Goal: Information Seeking & Learning: Check status

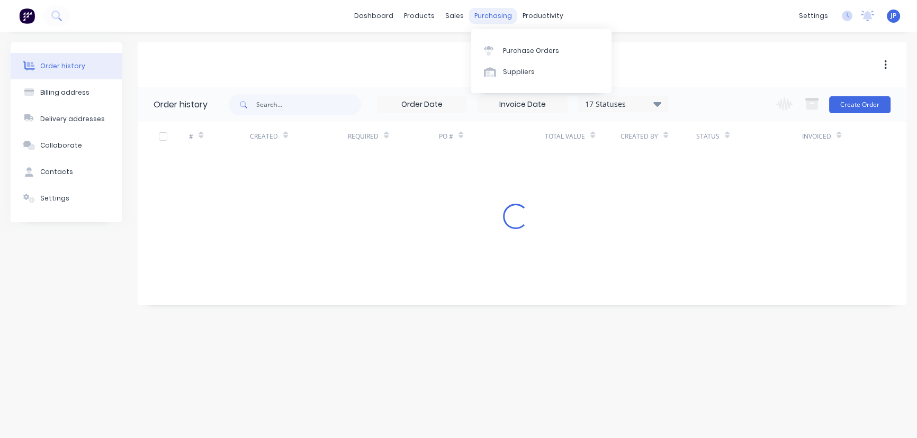
click at [497, 15] on div "purchasing" at bounding box center [493, 16] width 48 height 16
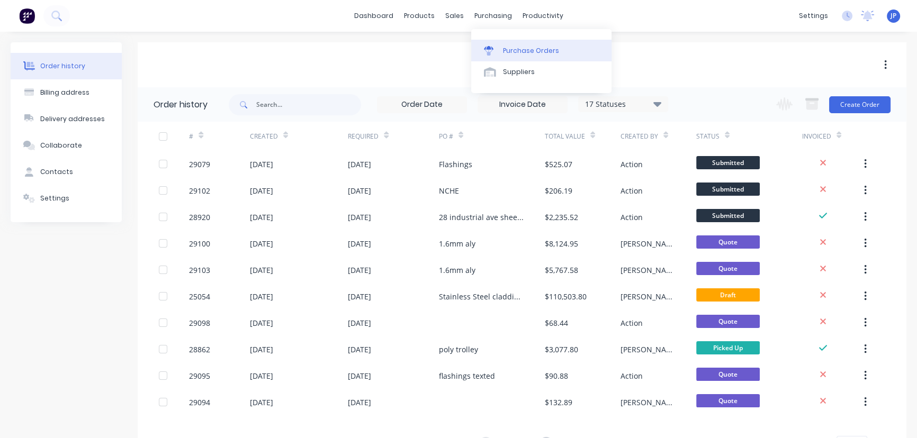
click at [508, 52] on div "Purchase Orders" at bounding box center [531, 51] width 56 height 10
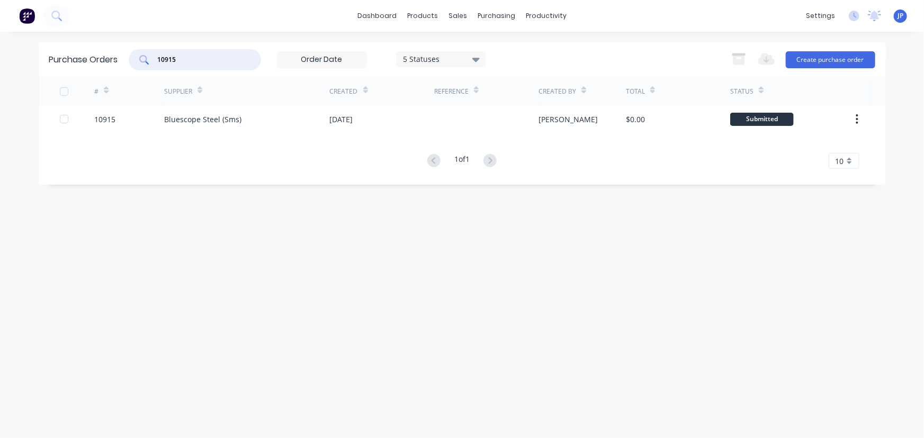
drag, startPoint x: 184, startPoint y: 62, endPoint x: 82, endPoint y: 40, distance: 104.1
click at [83, 50] on div "Purchase Orders 10915 5 Statuses 5 Statuses Export to Excel (XLSX) Create purch…" at bounding box center [462, 59] width 847 height 34
type input "10959"
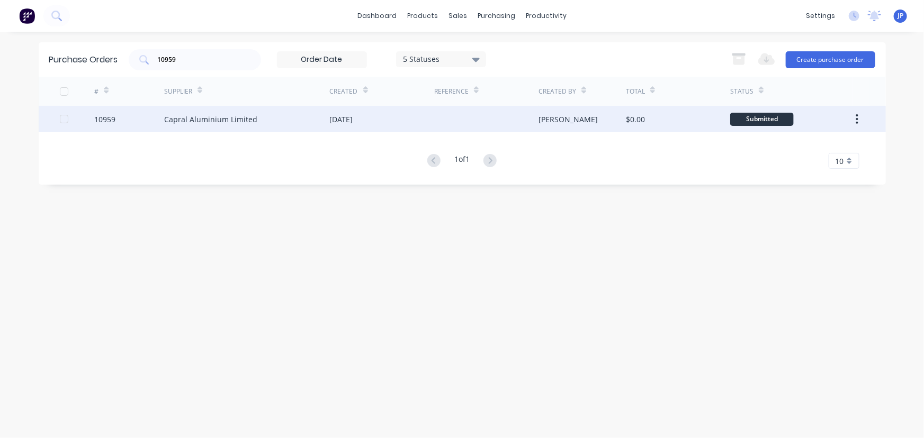
click at [176, 118] on div "Capral Aluminium Limited" at bounding box center [210, 119] width 93 height 11
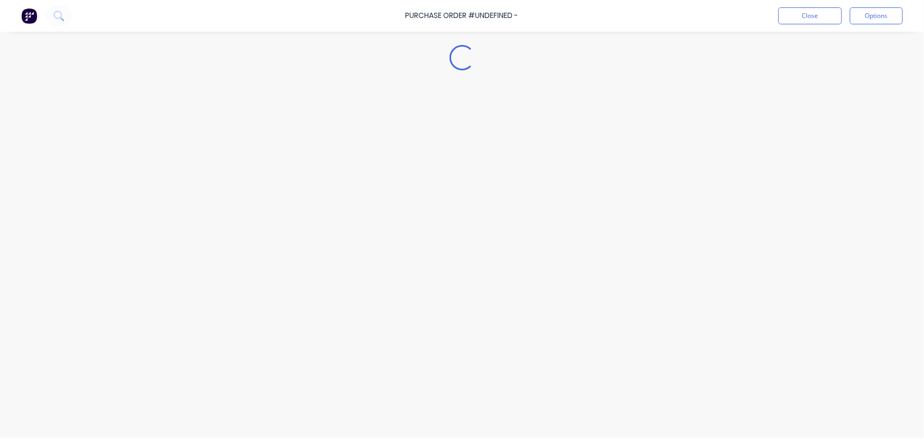
type textarea "x"
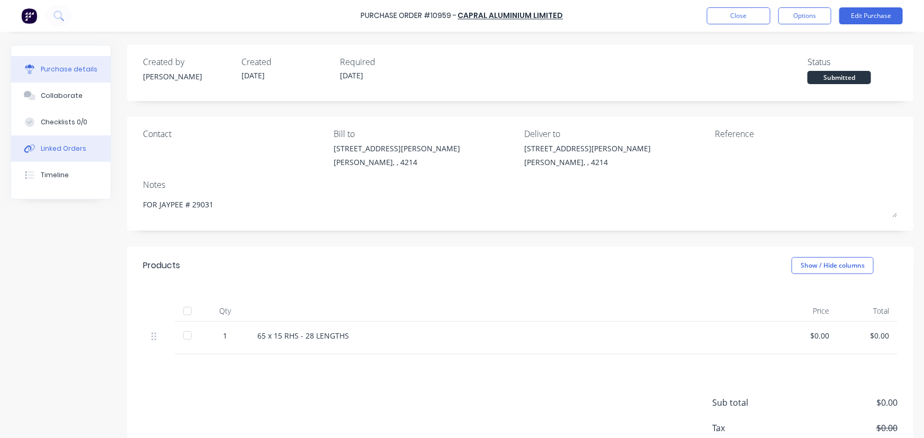
click at [88, 149] on button "Linked Orders" at bounding box center [61, 149] width 100 height 26
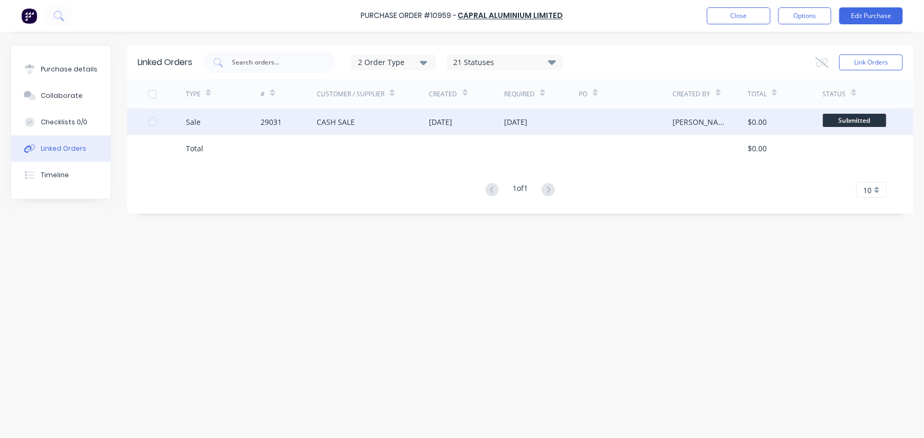
click at [256, 118] on div "Sale" at bounding box center [223, 122] width 75 height 26
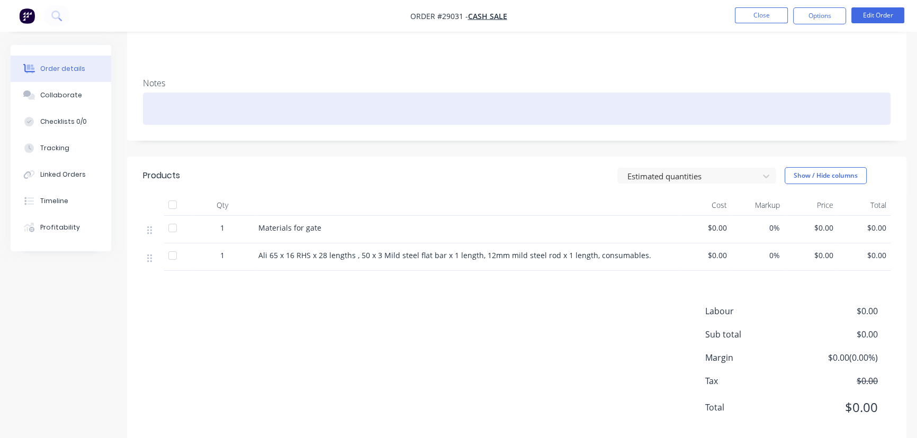
scroll to position [96, 0]
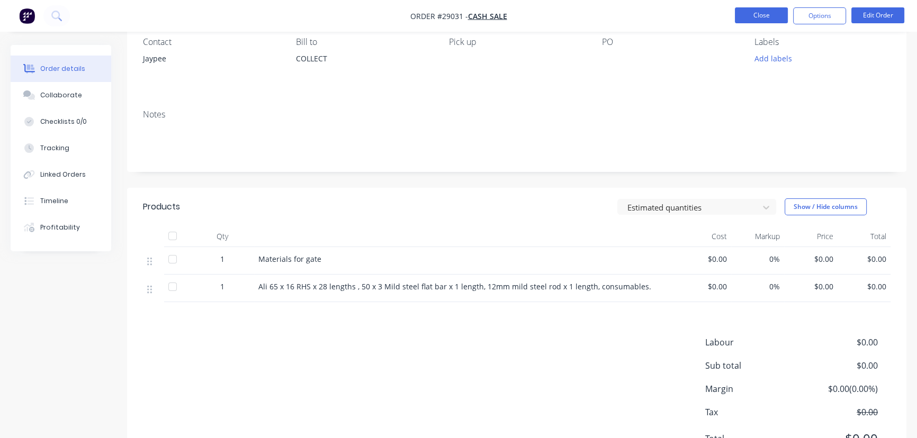
click at [750, 17] on button "Close" at bounding box center [761, 15] width 53 height 16
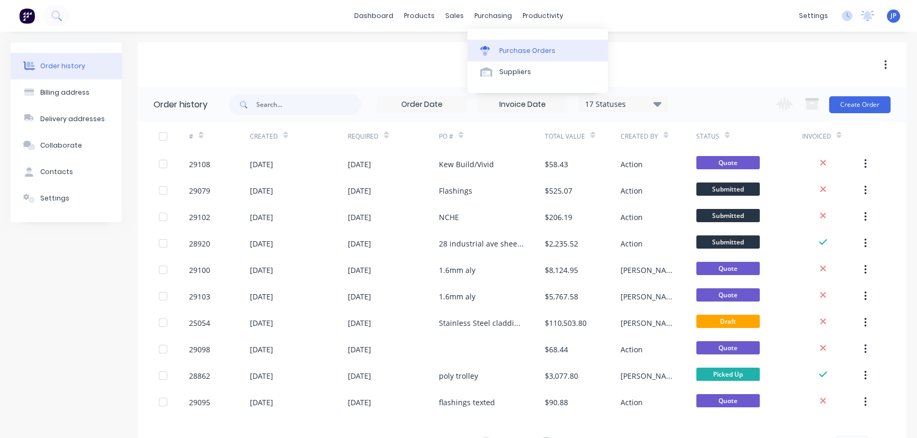
click at [505, 49] on div "Purchase Orders" at bounding box center [527, 51] width 56 height 10
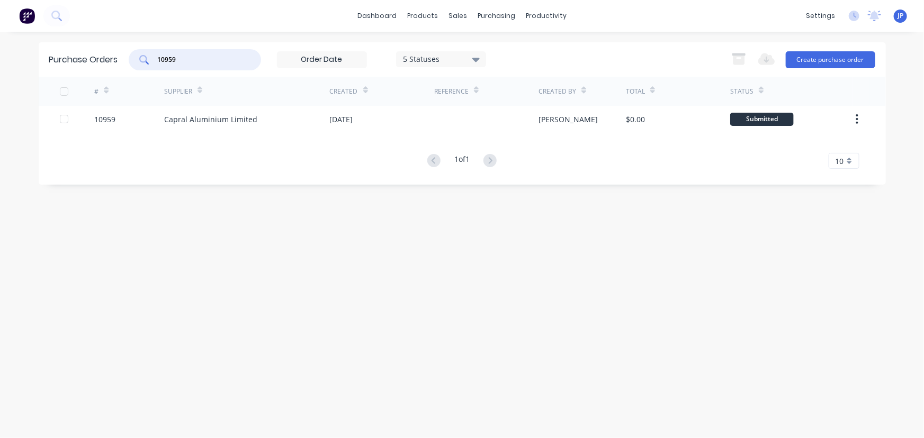
drag, startPoint x: 205, startPoint y: 58, endPoint x: 104, endPoint y: 73, distance: 102.2
click at [104, 73] on div "Purchase Orders 10959 5 Statuses 5 Statuses Export to Excel (XLSX) Create purch…" at bounding box center [462, 59] width 847 height 34
type input "10968"
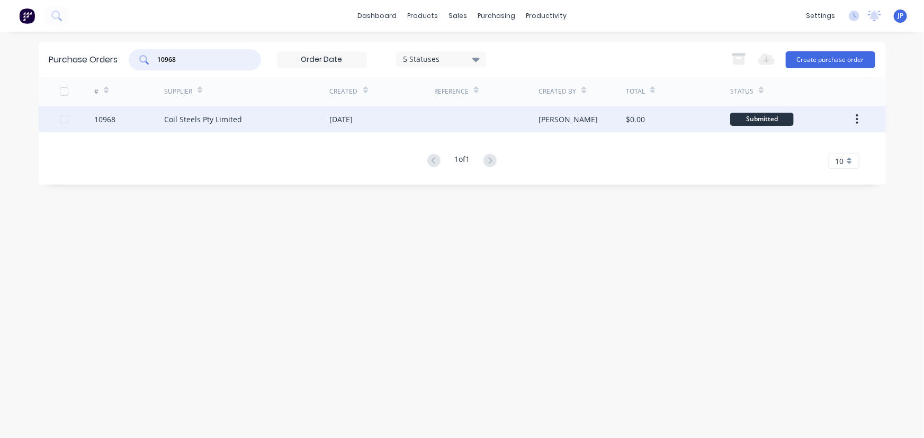
click at [174, 120] on div "Coil Steels Pty Limited" at bounding box center [203, 119] width 78 height 11
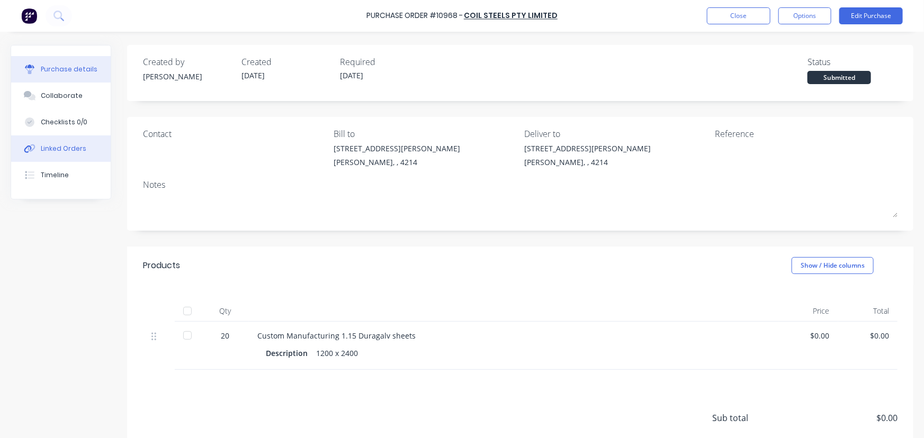
click at [91, 149] on button "Linked Orders" at bounding box center [61, 149] width 100 height 26
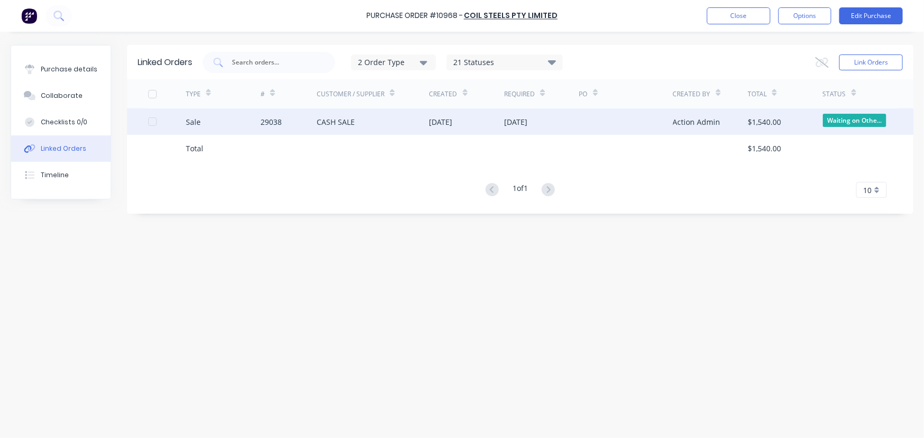
click at [264, 125] on div "29038" at bounding box center [271, 122] width 21 height 11
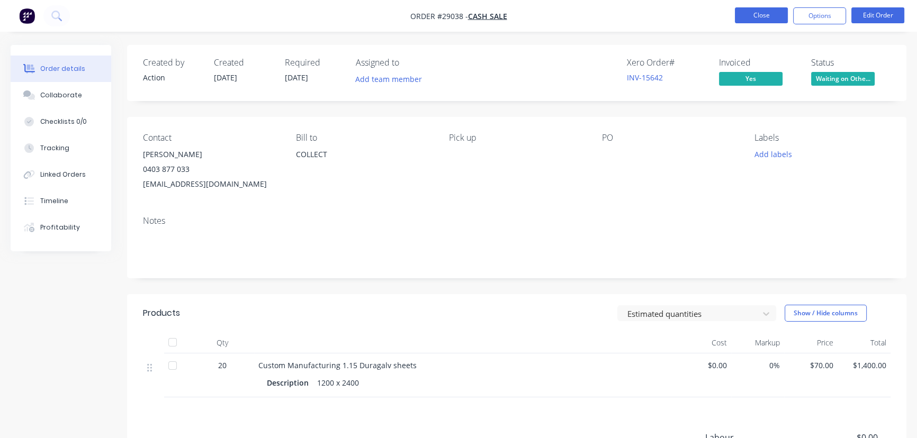
click at [773, 13] on button "Close" at bounding box center [761, 15] width 53 height 16
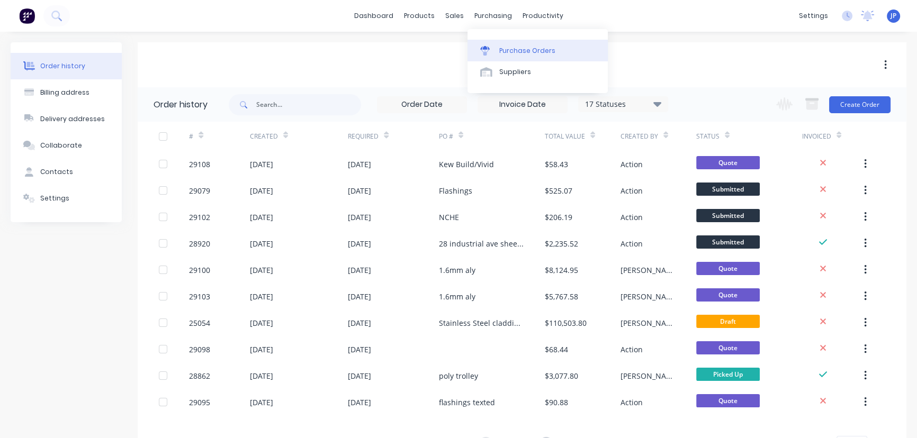
click at [505, 46] on div "Purchase Orders" at bounding box center [527, 51] width 56 height 10
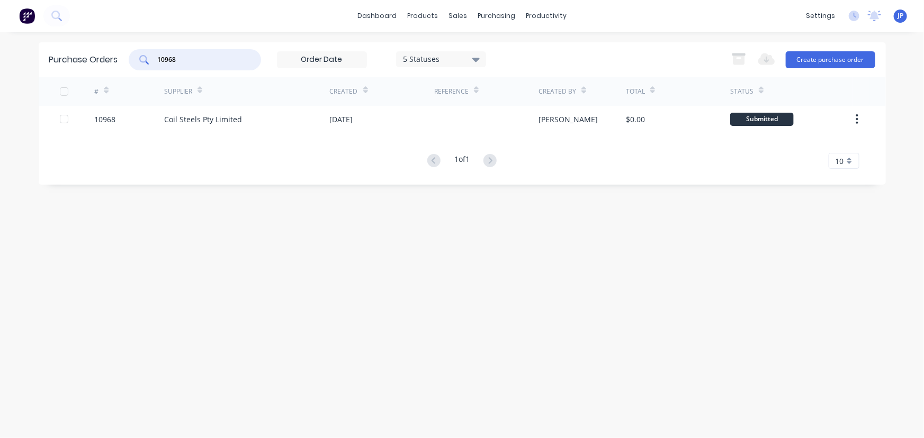
drag, startPoint x: 206, startPoint y: 59, endPoint x: 140, endPoint y: 59, distance: 65.7
click at [140, 59] on div "10968" at bounding box center [195, 59] width 132 height 21
type input "10908"
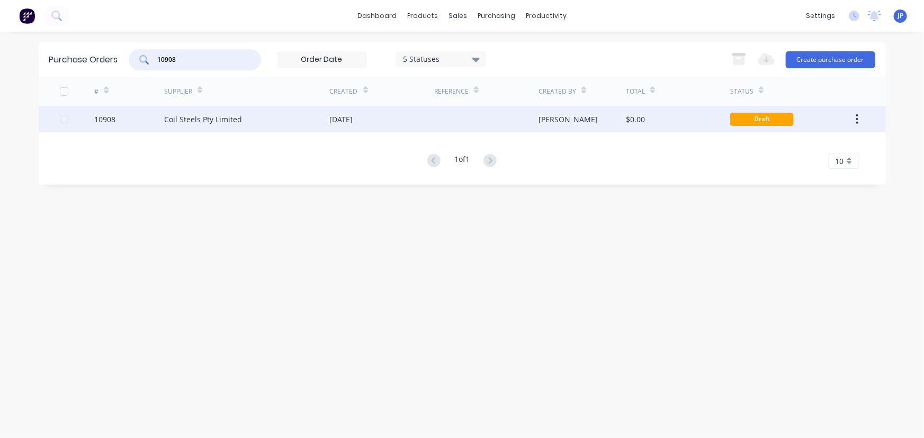
click at [182, 118] on div "Coil Steels Pty Limited" at bounding box center [203, 119] width 78 height 11
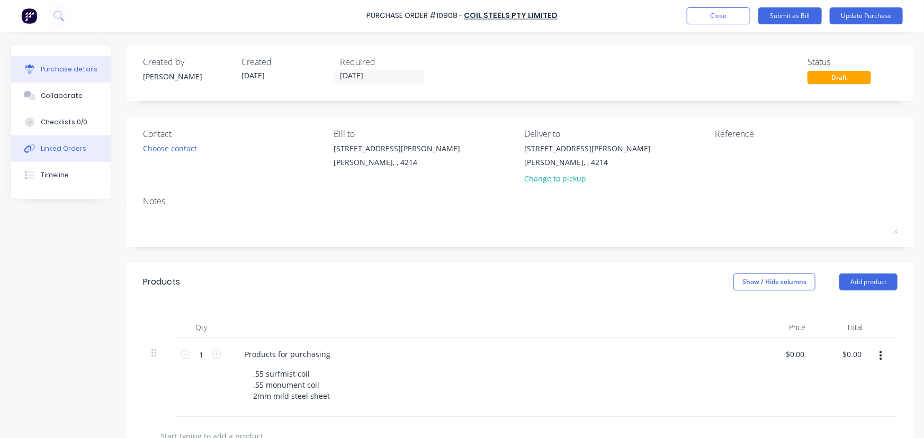
click at [83, 146] on div "Linked Orders" at bounding box center [64, 149] width 46 height 10
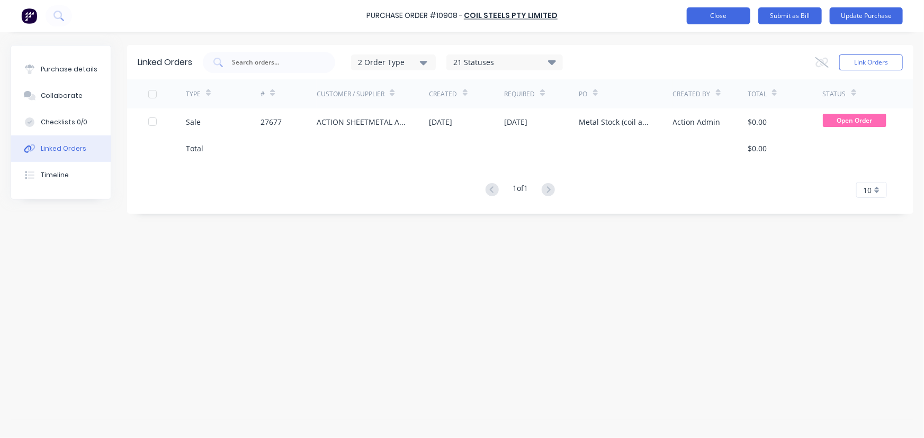
click at [704, 19] on button "Close" at bounding box center [719, 15] width 64 height 17
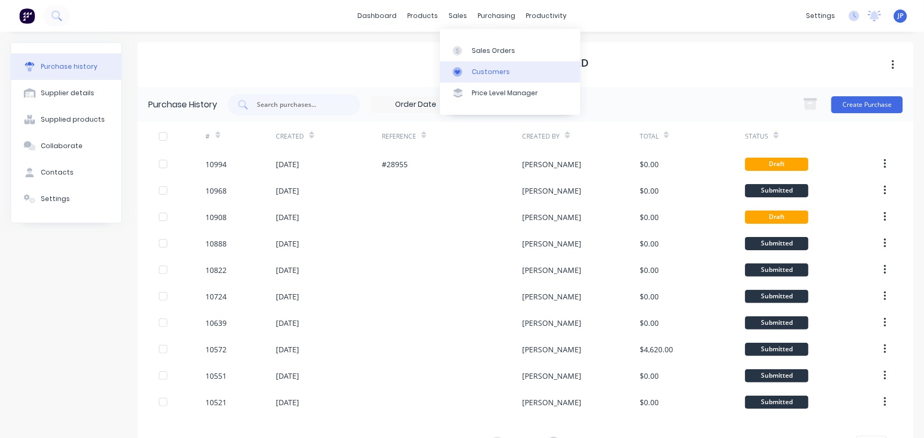
click at [482, 66] on link "Customers" at bounding box center [510, 71] width 140 height 21
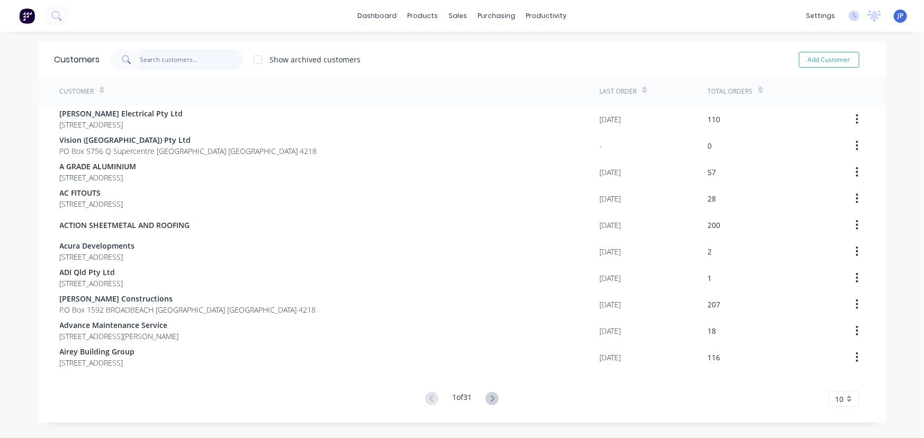
click at [188, 64] on input "text" at bounding box center [191, 59] width 103 height 21
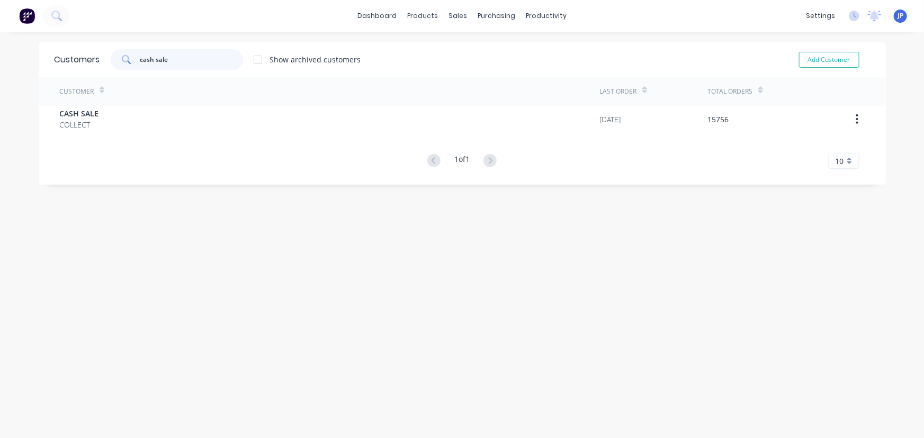
type input "cash sale"
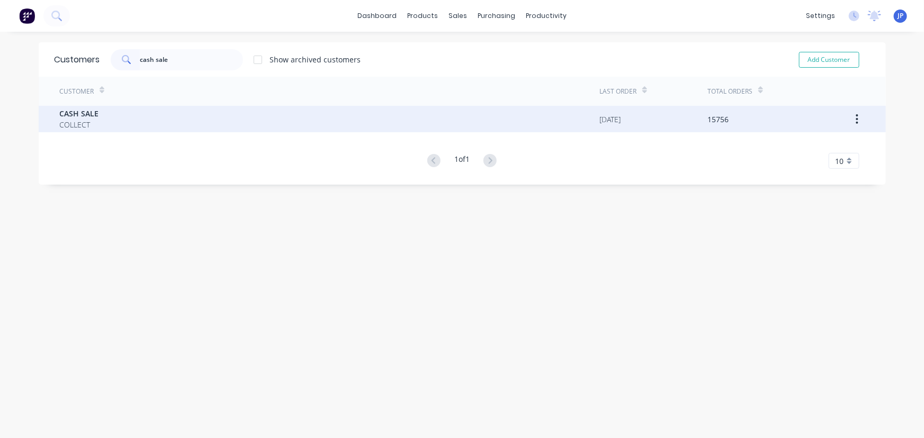
click at [84, 116] on span "CASH SALE" at bounding box center [79, 113] width 39 height 11
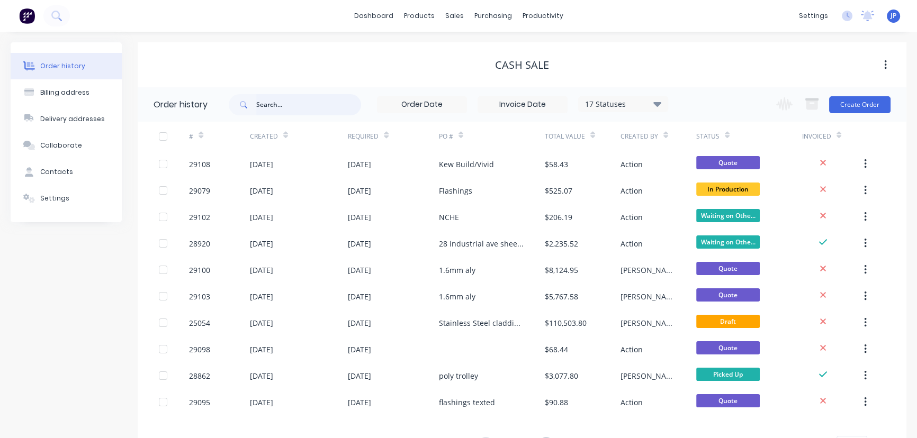
click at [264, 101] on input "text" at bounding box center [308, 104] width 105 height 21
type input "QU-1007"
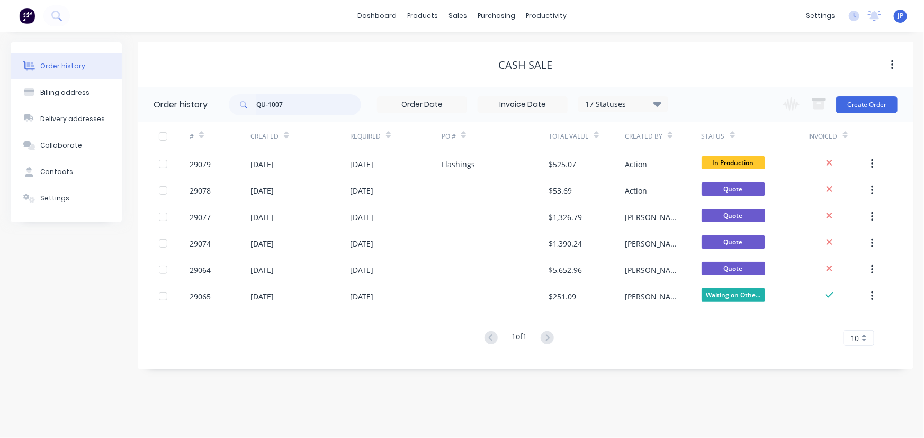
click at [280, 105] on input "QU-1007" at bounding box center [308, 104] width 105 height 21
type input "QU-100147"
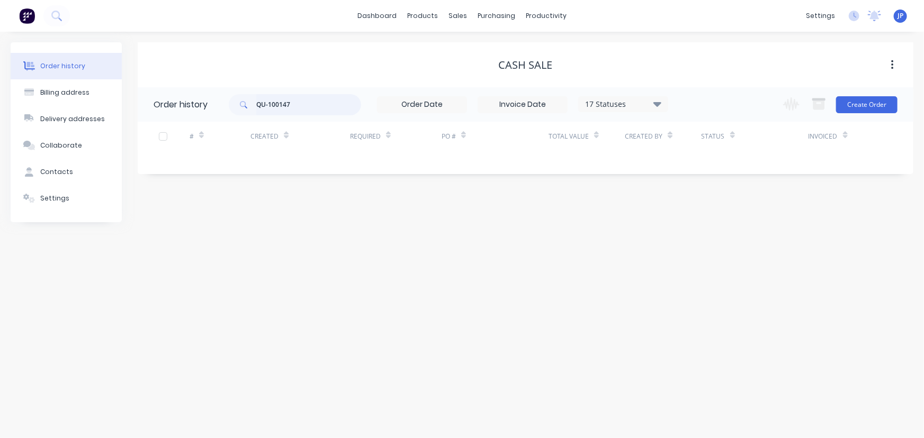
click at [285, 106] on input "QU-100147" at bounding box center [308, 104] width 105 height 21
type input "QU-10017"
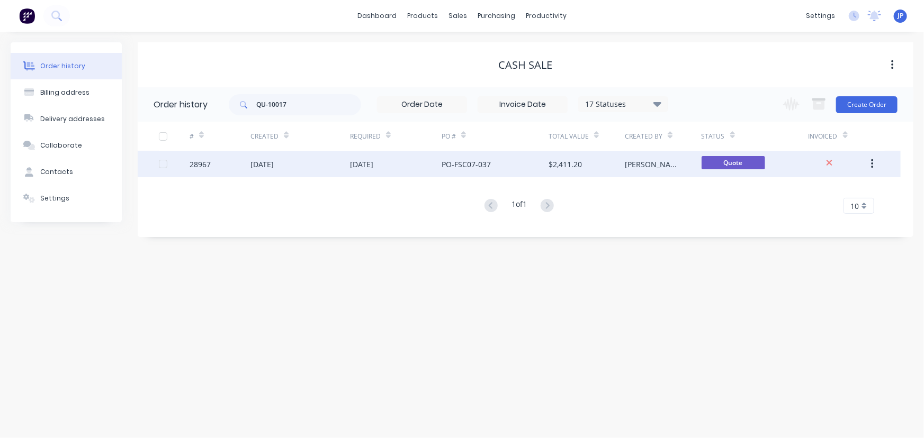
click at [321, 165] on div "[DATE]" at bounding box center [300, 164] width 100 height 26
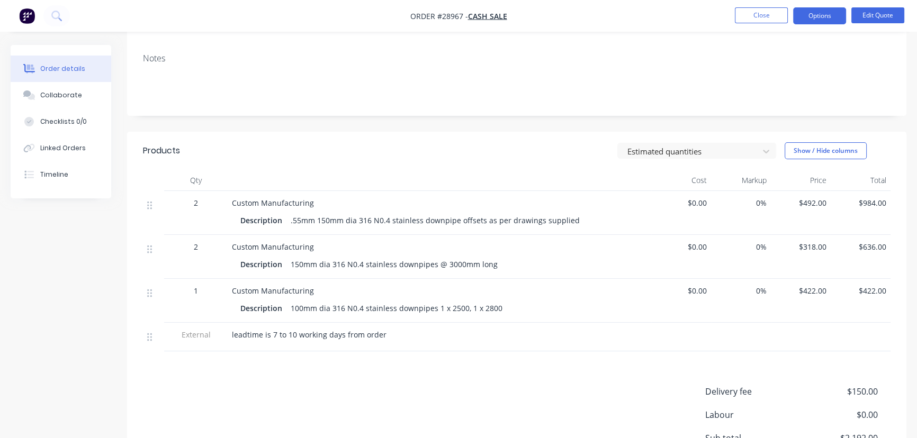
scroll to position [287, 0]
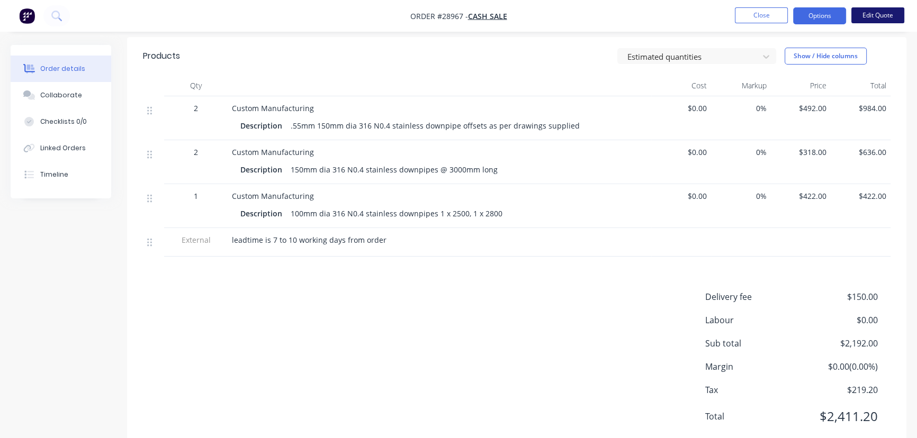
click at [875, 17] on button "Edit Quote" at bounding box center [878, 15] width 53 height 16
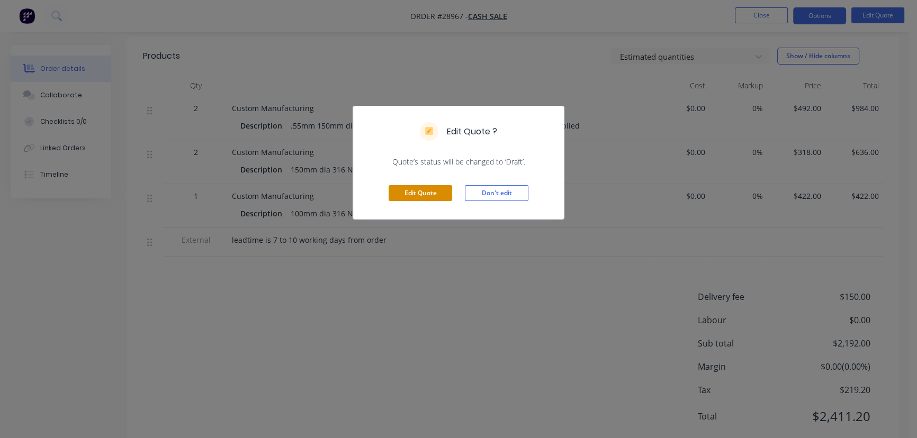
click at [414, 194] on button "Edit Quote" at bounding box center [421, 193] width 64 height 16
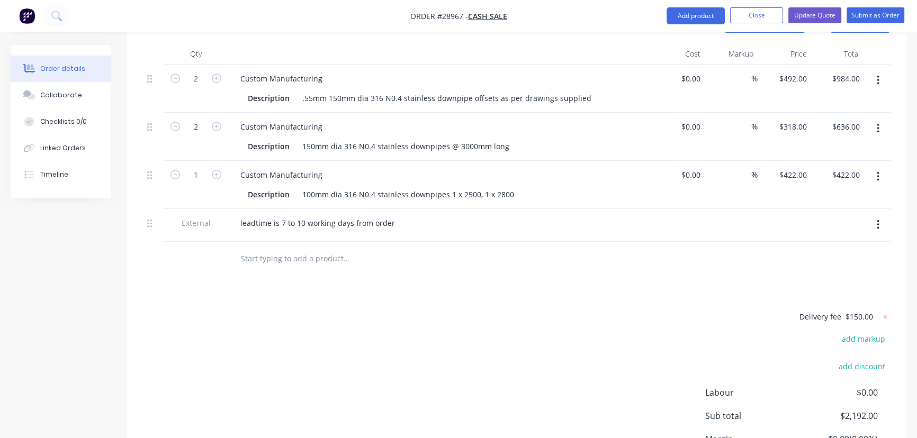
scroll to position [385, 0]
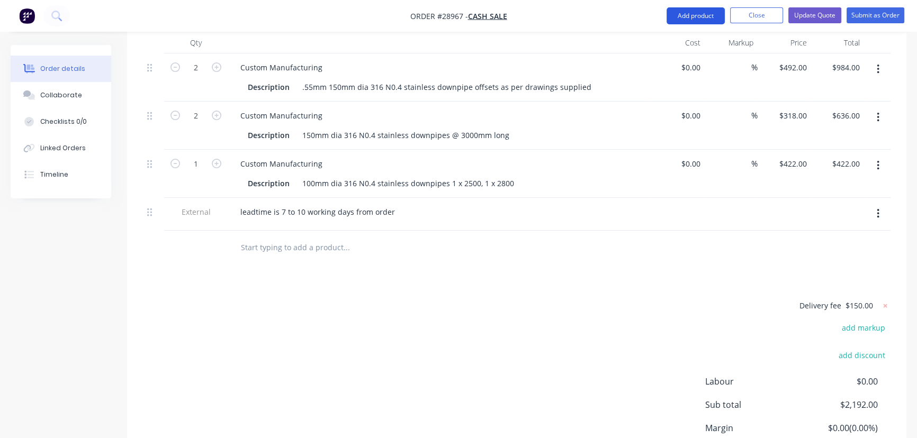
click at [699, 19] on button "Add product" at bounding box center [696, 15] width 58 height 17
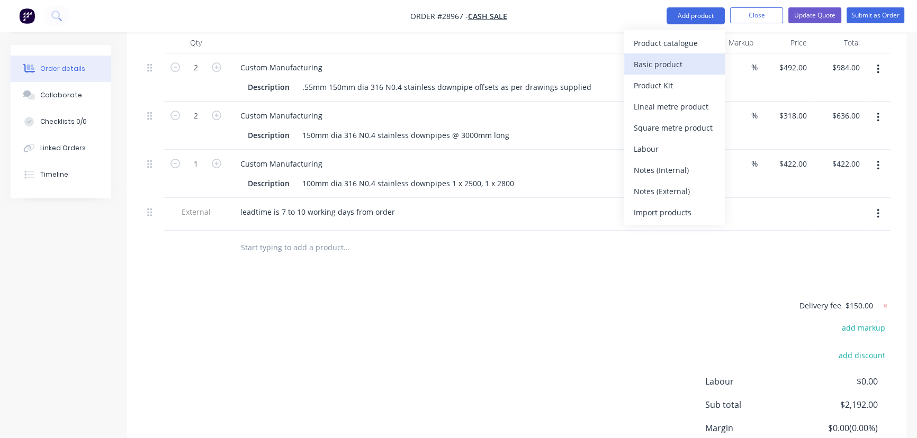
click at [672, 69] on div "Basic product" at bounding box center [675, 64] width 82 height 15
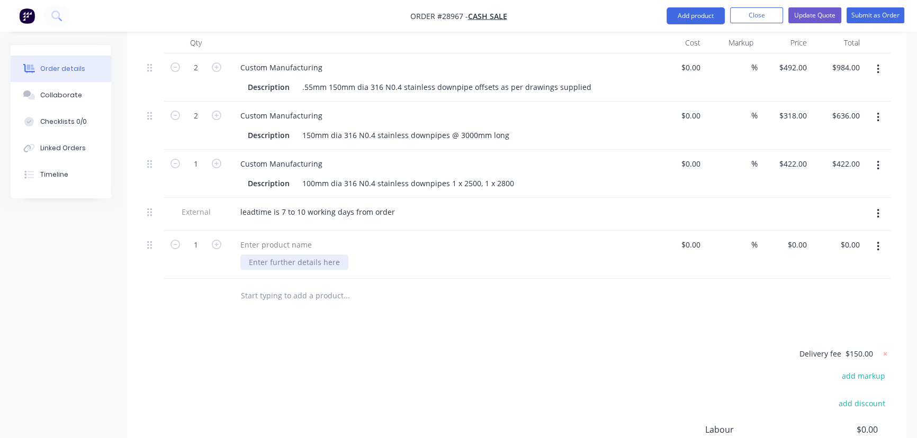
click at [262, 255] on div at bounding box center [294, 262] width 108 height 15
click at [302, 255] on div "50% Deposit of job is due before wo" at bounding box center [312, 262] width 145 height 15
click at [408, 255] on div "50% Deposit of $1205.60 is due before wo" at bounding box center [443, 262] width 407 height 15
click at [397, 255] on div "50% Deposit of $1205.60 is due before wo" at bounding box center [322, 262] width 165 height 15
click at [879, 241] on icon "button" at bounding box center [878, 247] width 3 height 12
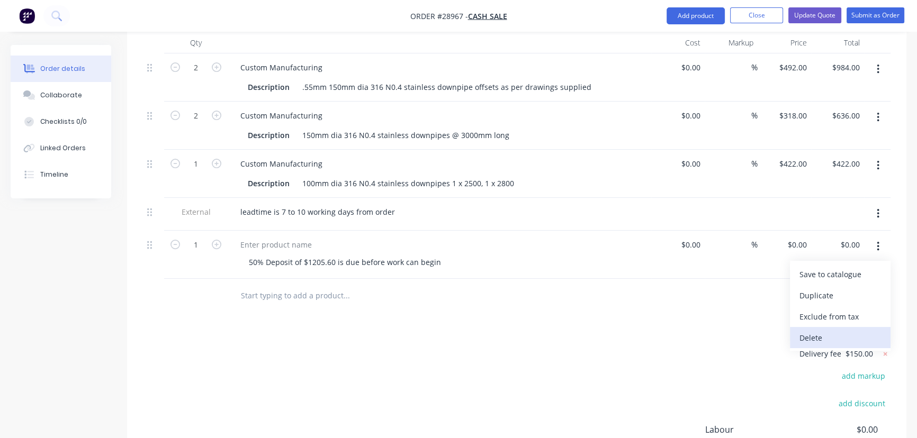
click at [846, 330] on div "Delete" at bounding box center [841, 337] width 82 height 15
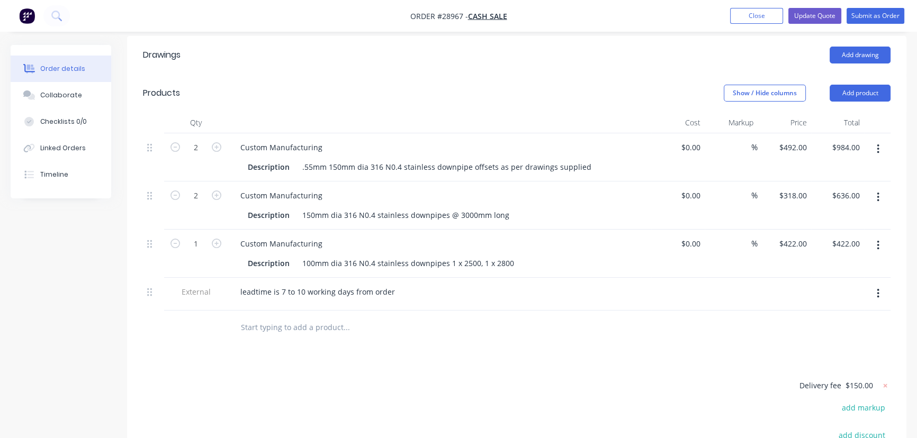
scroll to position [240, 0]
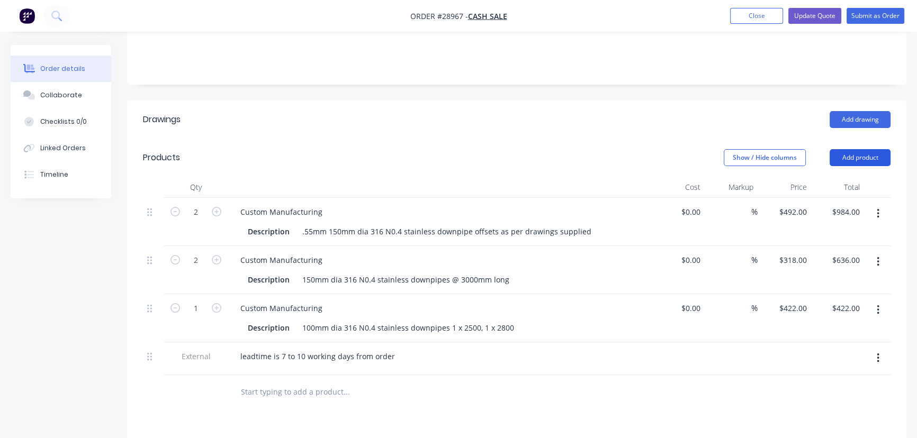
click at [858, 149] on button "Add product" at bounding box center [860, 157] width 61 height 17
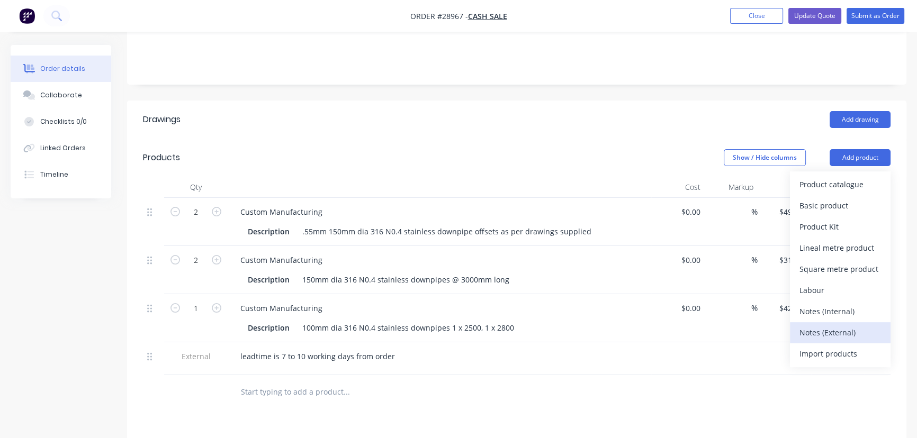
click at [837, 325] on div "Notes (External)" at bounding box center [841, 332] width 82 height 15
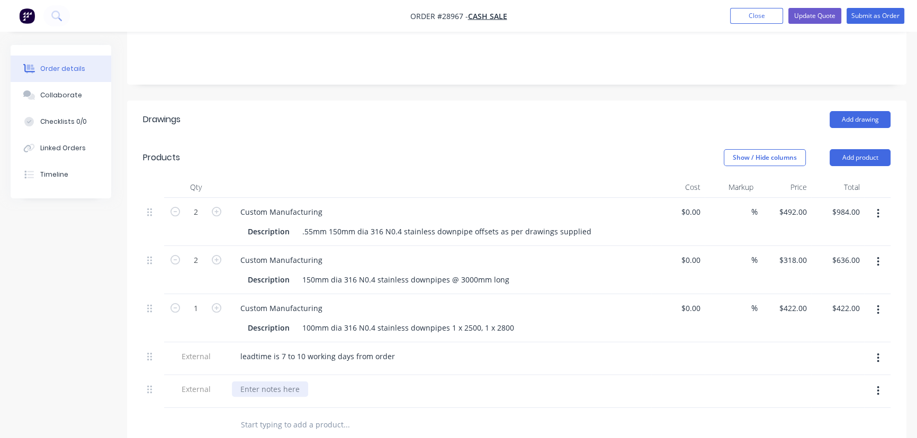
click at [272, 382] on div at bounding box center [270, 389] width 76 height 15
click at [240, 382] on div "Deposit of $" at bounding box center [261, 389] width 59 height 15
click at [309, 382] on div "50 % deposit of $" at bounding box center [439, 389] width 415 height 15
click at [303, 382] on div "50 % deposit of $" at bounding box center [271, 389] width 78 height 15
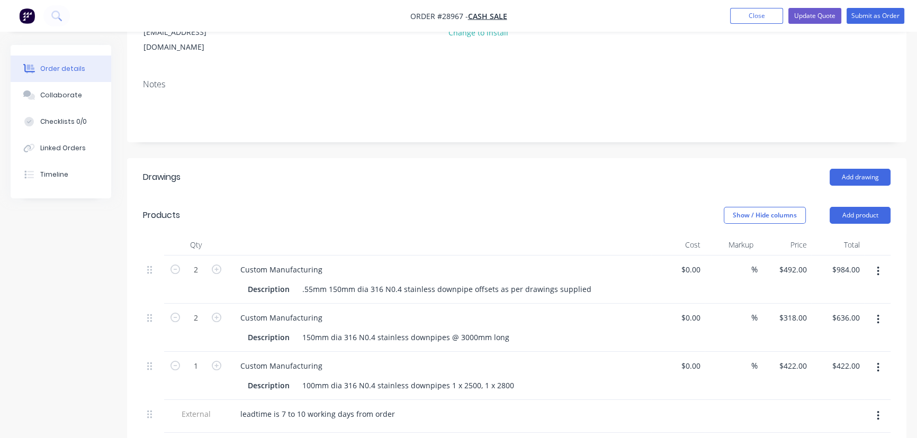
scroll to position [96, 0]
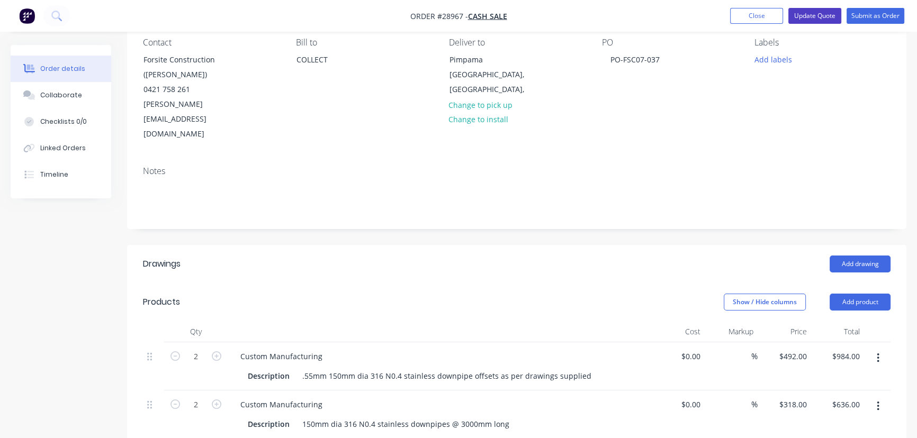
click at [803, 17] on button "Update Quote" at bounding box center [814, 16] width 53 height 16
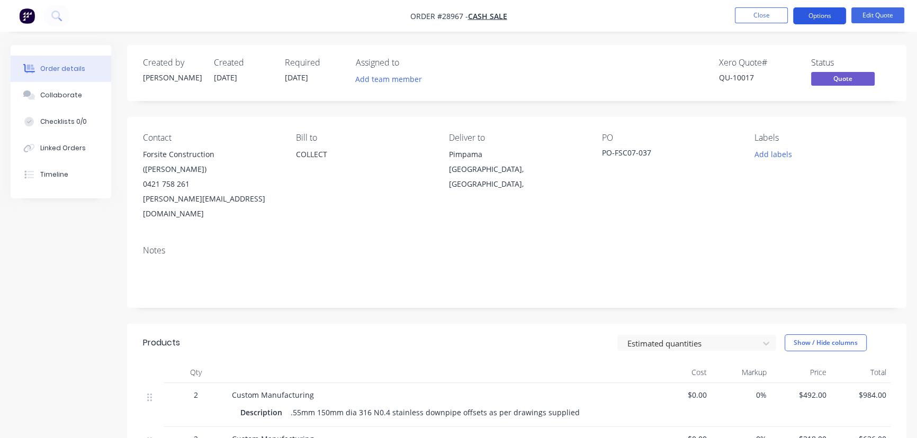
click at [822, 17] on button "Options" at bounding box center [819, 15] width 53 height 17
click at [767, 19] on button "Close" at bounding box center [761, 15] width 53 height 16
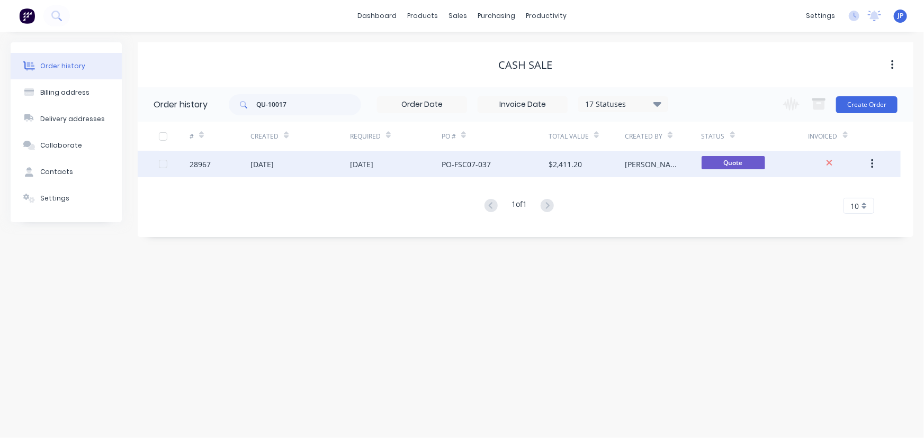
click at [485, 163] on div "PO-FSC07-037" at bounding box center [466, 164] width 49 height 11
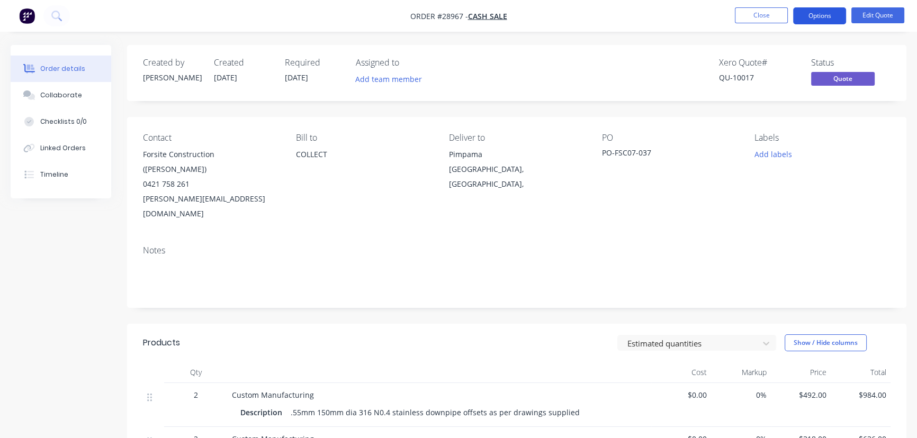
click at [830, 16] on button "Options" at bounding box center [819, 15] width 53 height 17
click at [846, 293] on div "Created by [PERSON_NAME] Created [DATE] Required [DATE] Assigned to Add team me…" at bounding box center [516, 406] width 779 height 723
click at [823, 19] on button "Options" at bounding box center [819, 15] width 53 height 17
drag, startPoint x: 626, startPoint y: 68, endPoint x: 856, endPoint y: 204, distance: 267.1
click at [855, 205] on div "Contact Forsite Construction ([PERSON_NAME]) 0421 758 261 [PERSON_NAME][EMAIL_A…" at bounding box center [516, 177] width 779 height 120
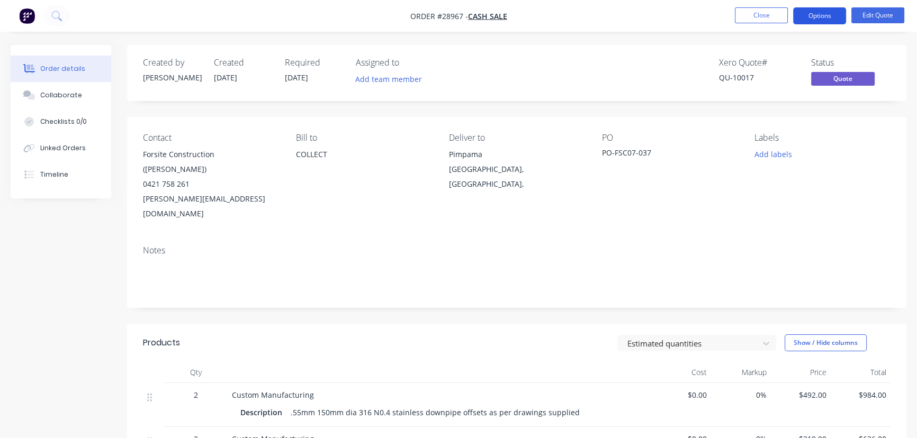
click at [808, 16] on button "Options" at bounding box center [819, 15] width 53 height 17
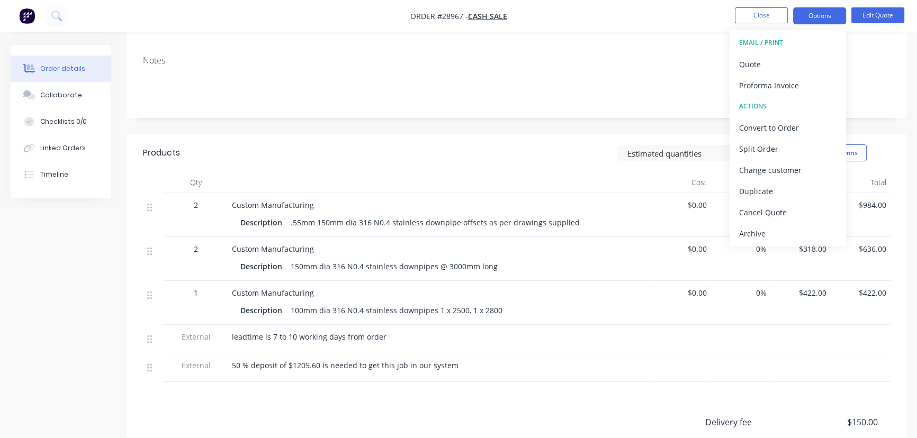
scroll to position [192, 0]
click at [761, 62] on div "Quote" at bounding box center [787, 64] width 97 height 15
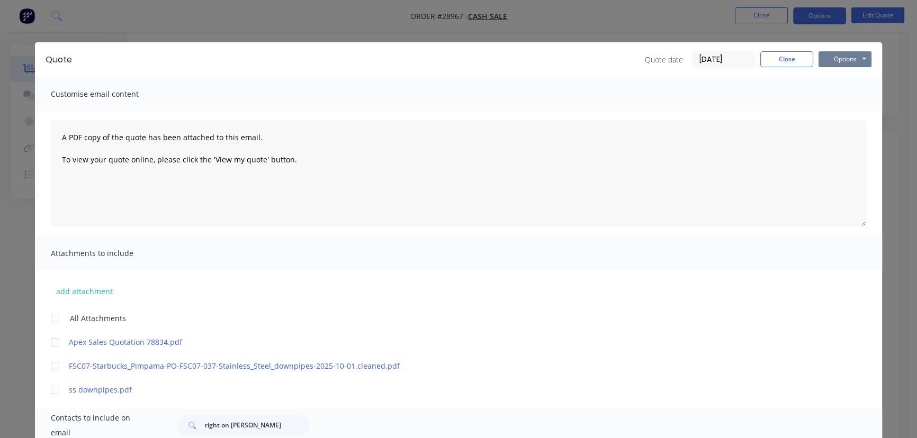
click at [838, 58] on button "Options" at bounding box center [845, 59] width 53 height 16
click at [838, 114] on button "Email" at bounding box center [853, 112] width 68 height 17
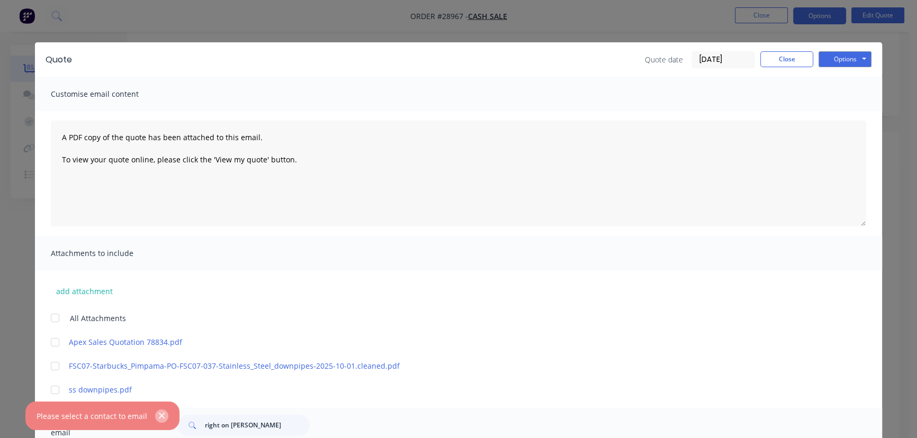
click at [158, 414] on icon "button" at bounding box center [161, 416] width 7 height 10
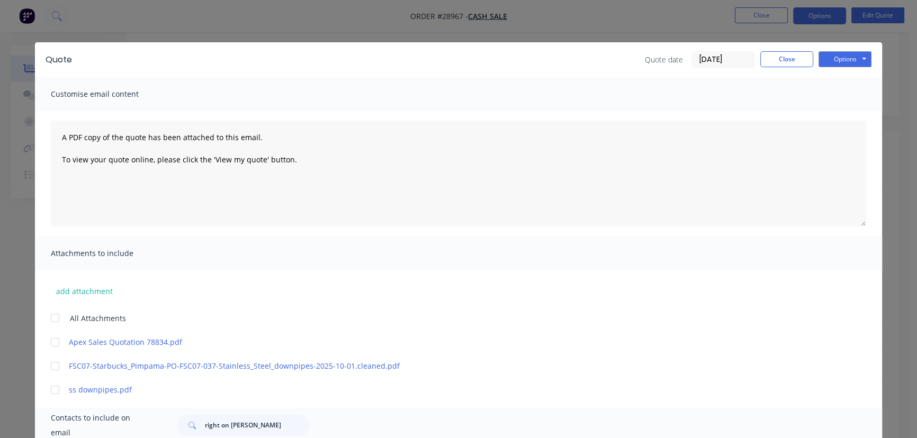
scroll to position [48, 0]
click at [773, 62] on button "Close" at bounding box center [786, 59] width 53 height 16
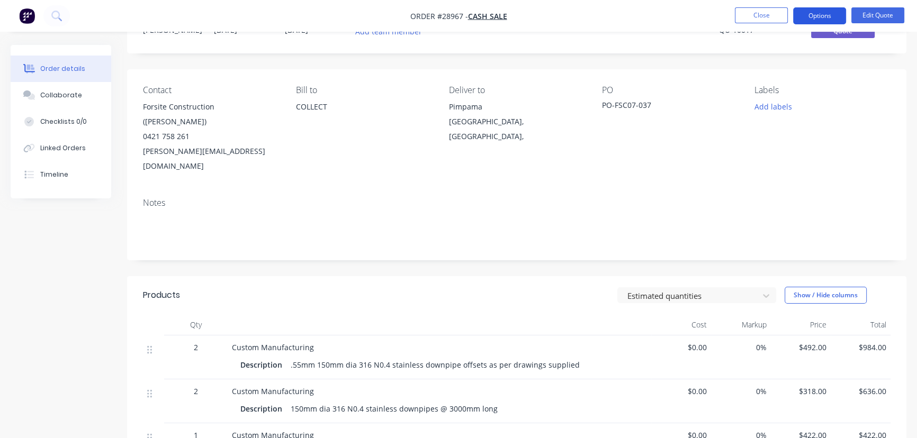
click at [828, 21] on button "Options" at bounding box center [819, 15] width 53 height 17
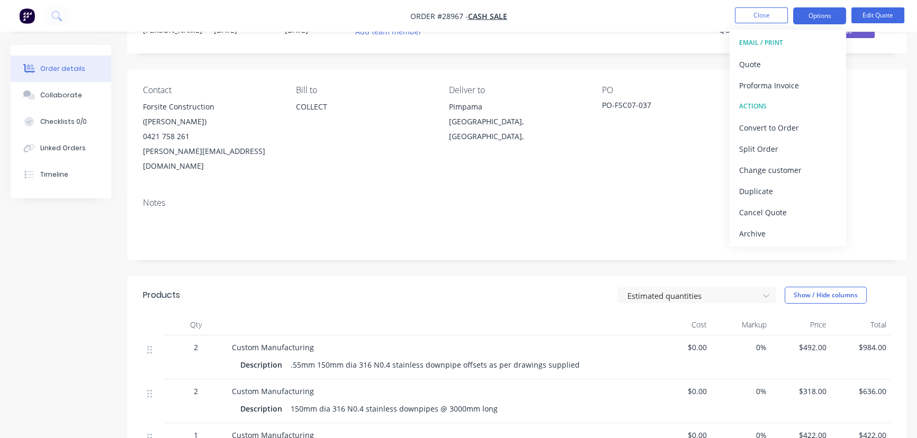
drag, startPoint x: 898, startPoint y: 86, endPoint x: 887, endPoint y: 87, distance: 10.7
click at [897, 86] on div "Contact Forsite Construction ([PERSON_NAME]) 0421 758 261 [PERSON_NAME][EMAIL_A…" at bounding box center [516, 129] width 779 height 120
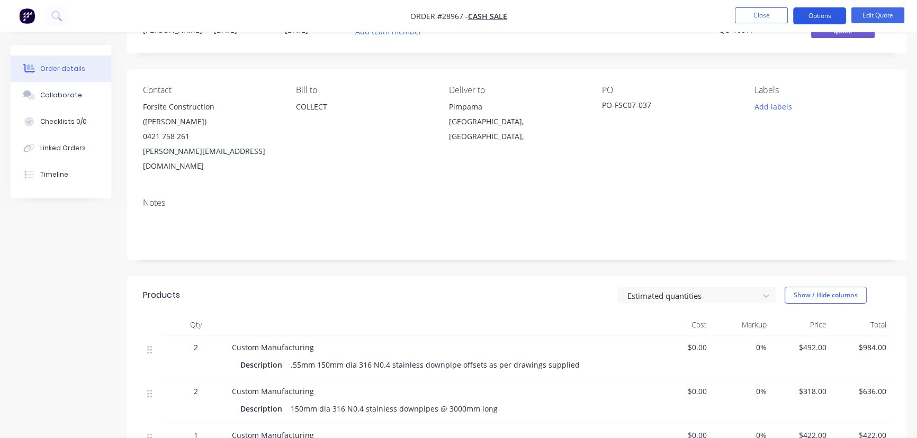
click at [823, 16] on button "Options" at bounding box center [819, 15] width 53 height 17
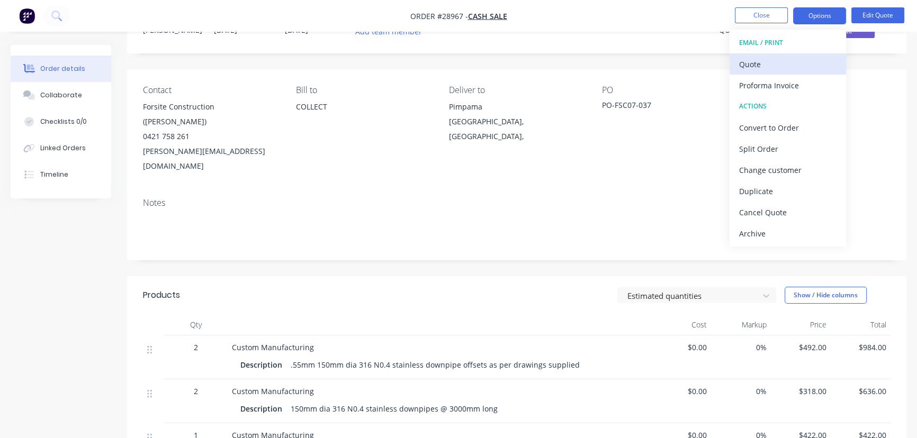
click at [783, 62] on div "Quote" at bounding box center [787, 64] width 97 height 15
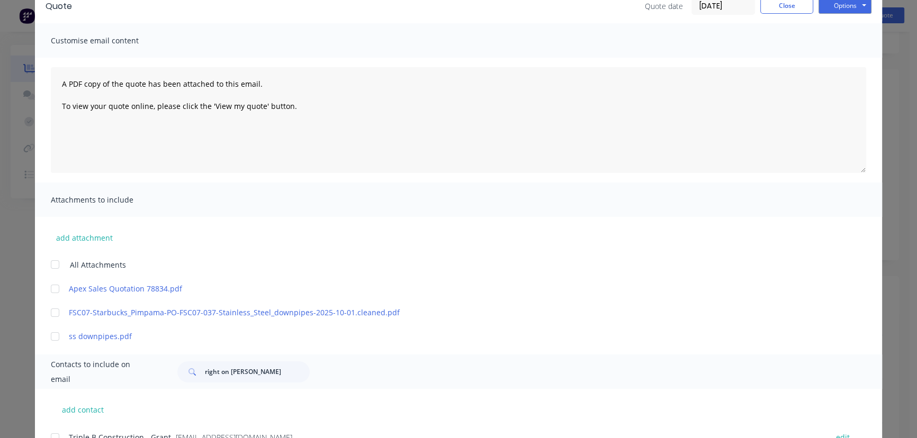
scroll to position [144, 0]
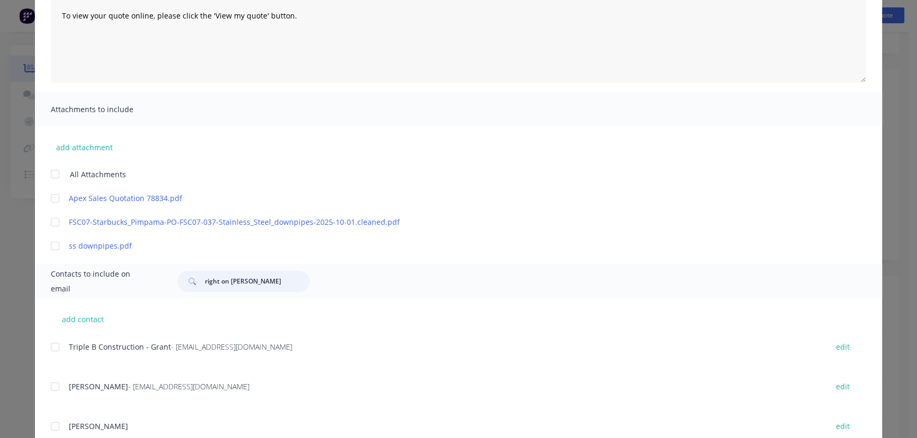
drag, startPoint x: 264, startPoint y: 282, endPoint x: 198, endPoint y: 286, distance: 66.8
click at [198, 286] on div "right on [PERSON_NAME]" at bounding box center [243, 281] width 132 height 21
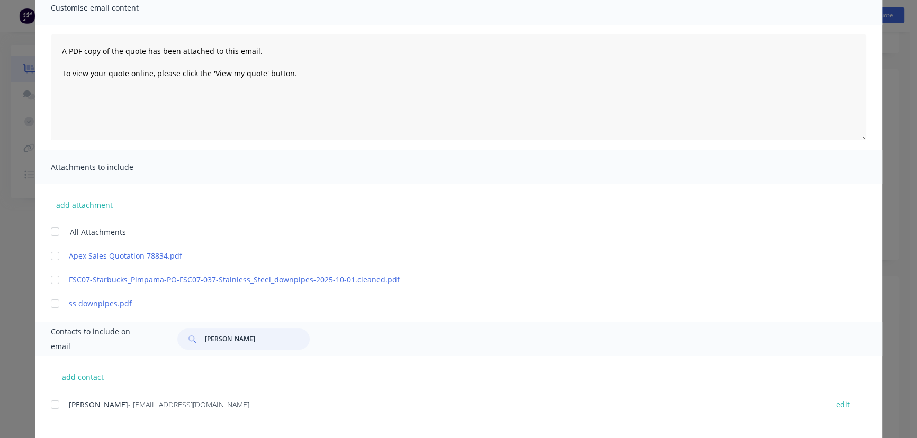
scroll to position [139, 0]
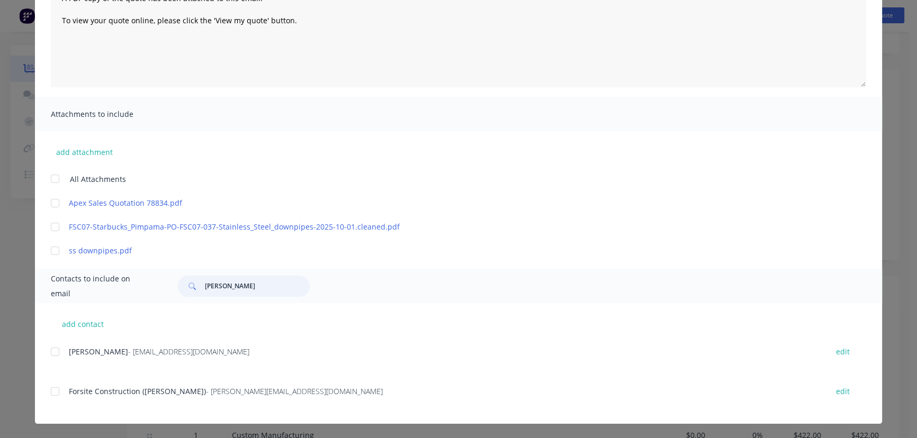
type input "[PERSON_NAME]"
click at [280, 398] on div "Forsite Construction ([PERSON_NAME]) - [PERSON_NAME][EMAIL_ADDRESS][DOMAIN_NAME…" at bounding box center [466, 391] width 831 height 14
click at [47, 391] on div "add contact [PERSON_NAME] - [PERSON_NAME][EMAIL_ADDRESS][DOMAIN_NAME] edit Fors…" at bounding box center [458, 363] width 847 height 121
click at [51, 392] on div at bounding box center [54, 391] width 21 height 21
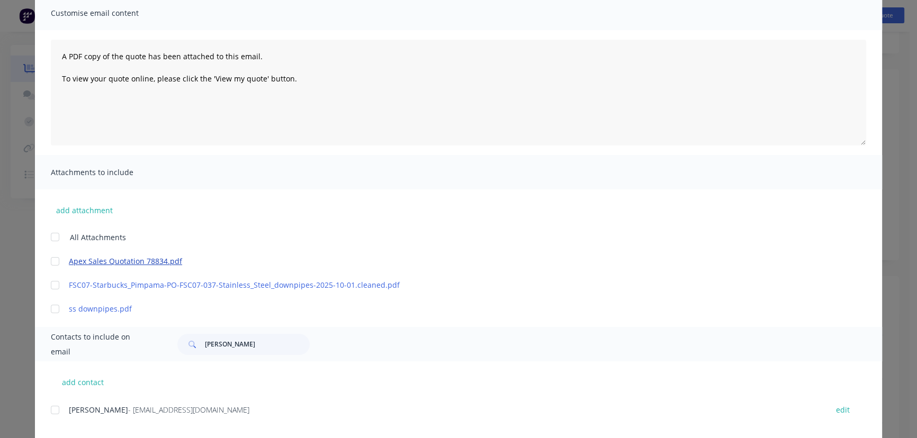
scroll to position [0, 0]
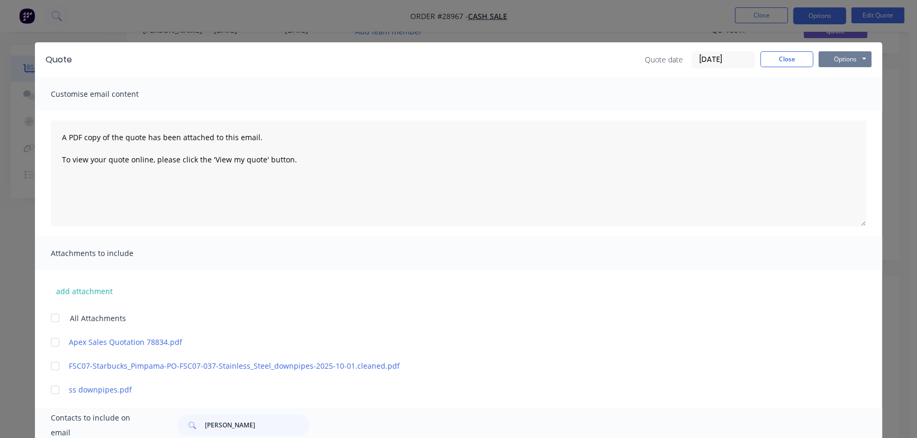
click at [846, 61] on button "Options" at bounding box center [845, 59] width 53 height 16
click at [842, 111] on button "Email" at bounding box center [853, 112] width 68 height 17
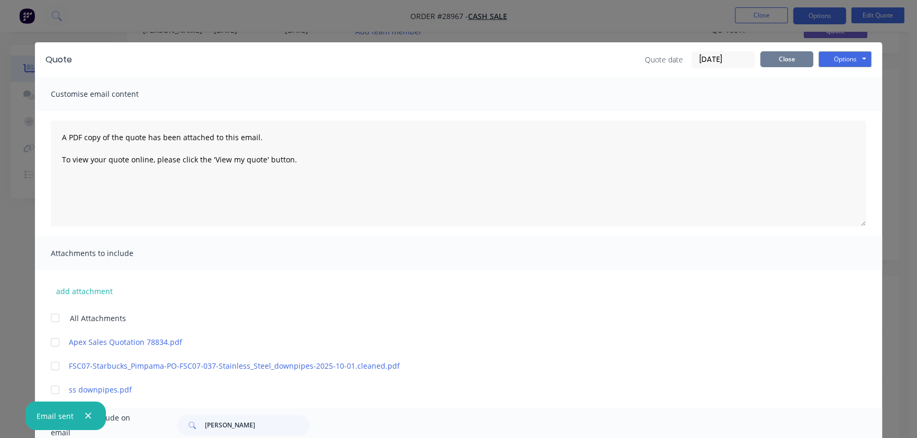
click at [787, 65] on button "Close" at bounding box center [786, 59] width 53 height 16
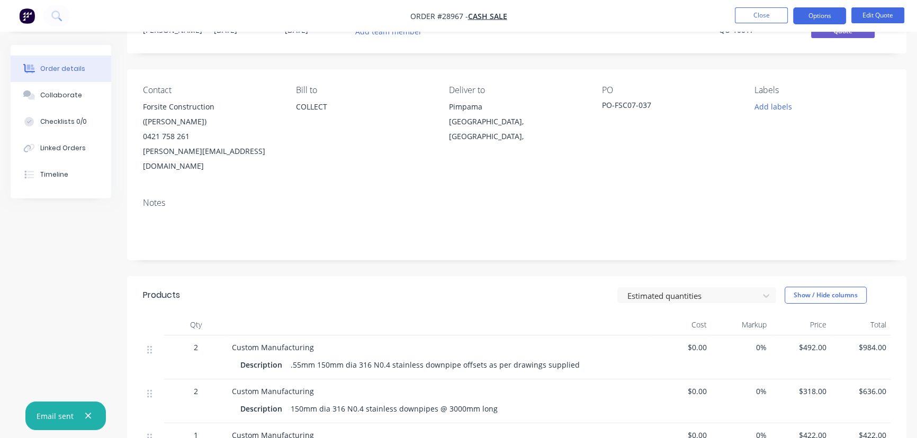
click at [774, 27] on nav "Order #28967 - CASH SALE Close Options Edit Quote" at bounding box center [458, 16] width 917 height 32
click at [763, 19] on button "Close" at bounding box center [761, 15] width 53 height 16
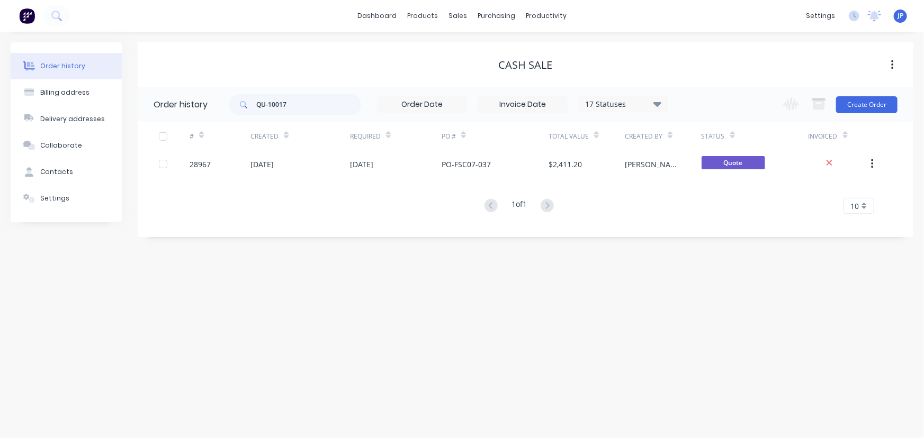
click at [735, 344] on div "Order history Billing address Delivery addresses Collaborate Contacts Settings …" at bounding box center [462, 235] width 924 height 407
click at [527, 48] on div "Purchase Orders" at bounding box center [531, 51] width 56 height 10
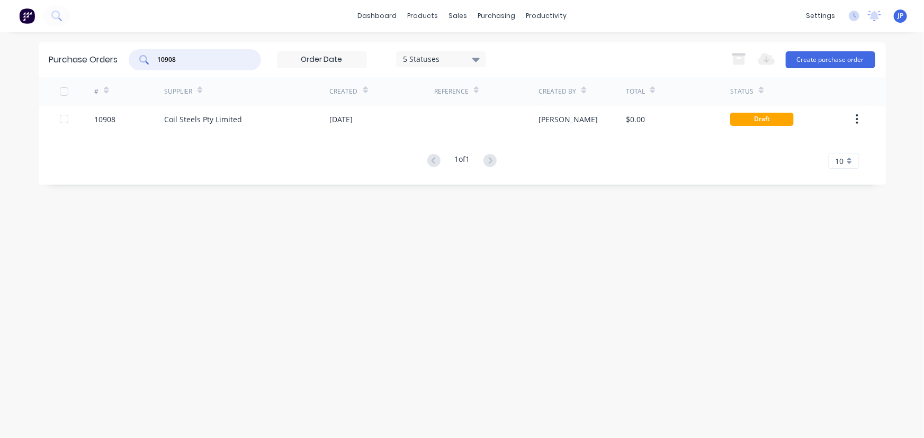
drag, startPoint x: 212, startPoint y: 63, endPoint x: 150, endPoint y: 65, distance: 61.4
click at [150, 65] on div "10908" at bounding box center [195, 59] width 132 height 21
type input "10945"
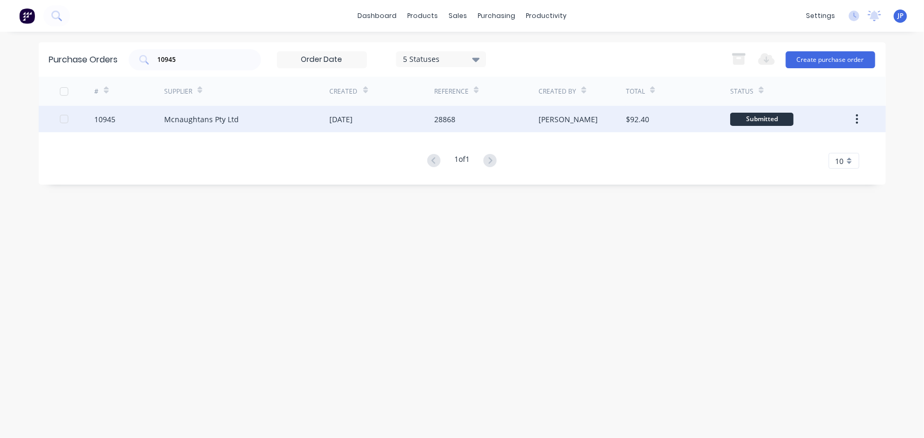
click at [191, 117] on div "Mcnaughtans Pty Ltd" at bounding box center [201, 119] width 75 height 11
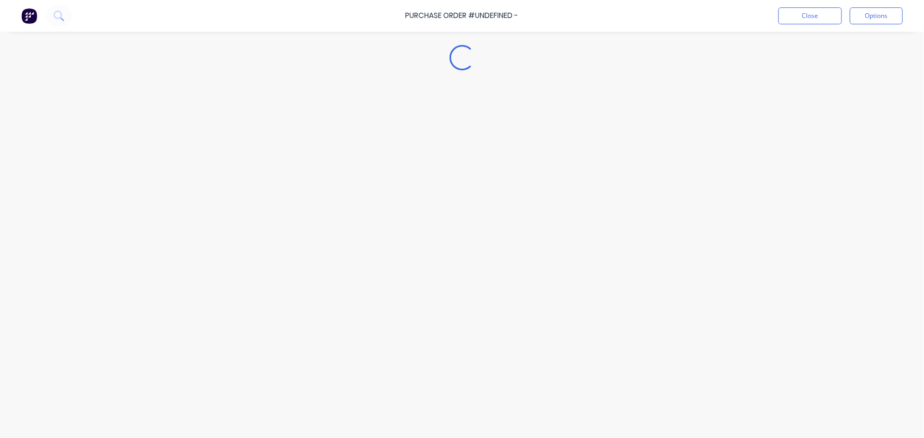
type textarea "x"
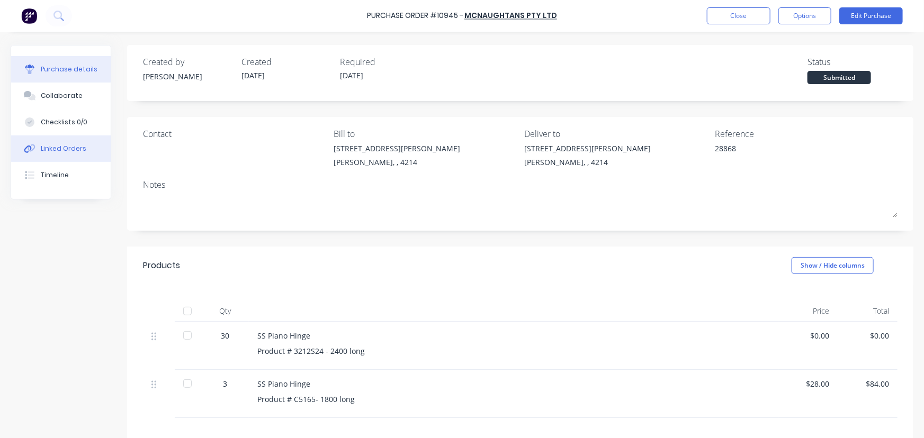
click at [82, 142] on button "Linked Orders" at bounding box center [61, 149] width 100 height 26
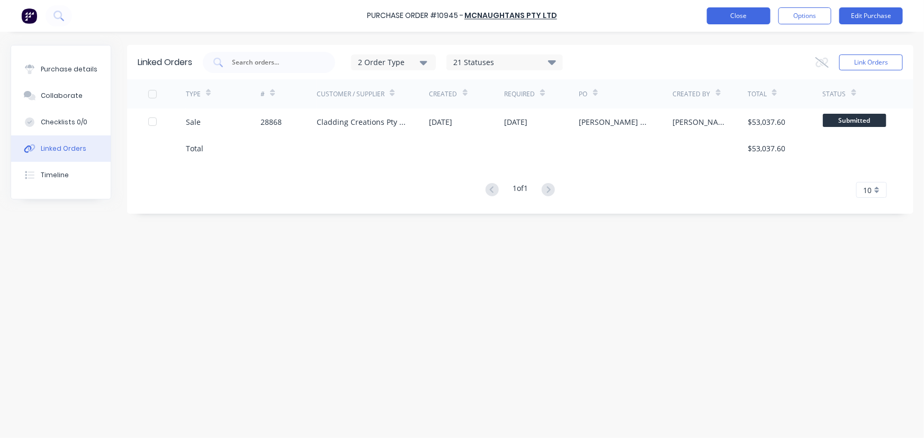
click at [721, 22] on button "Close" at bounding box center [739, 15] width 64 height 17
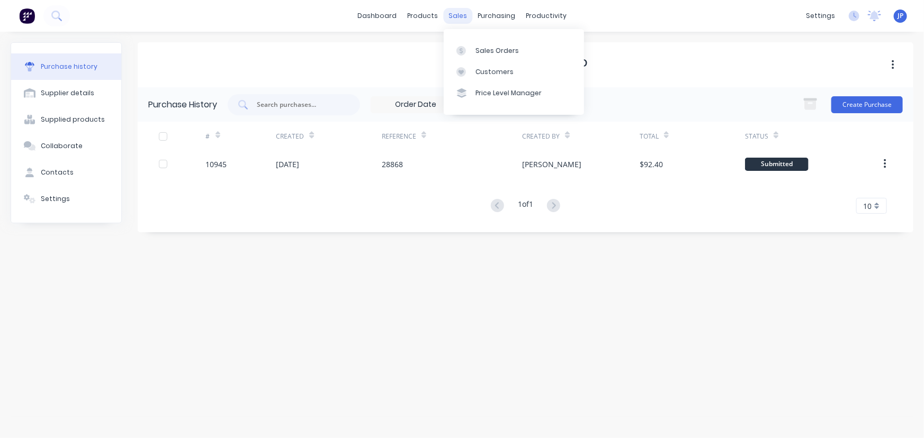
click at [461, 13] on div "sales" at bounding box center [457, 16] width 29 height 16
click at [483, 72] on div "Customers" at bounding box center [495, 72] width 38 height 10
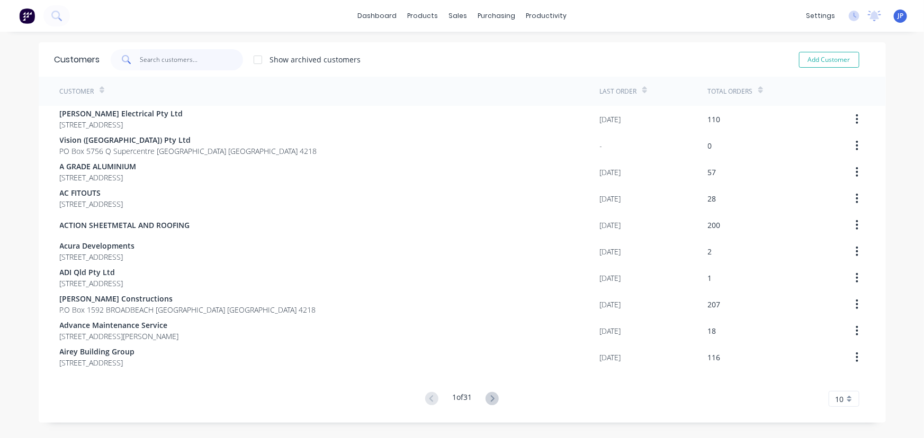
click at [170, 63] on input "text" at bounding box center [191, 59] width 103 height 21
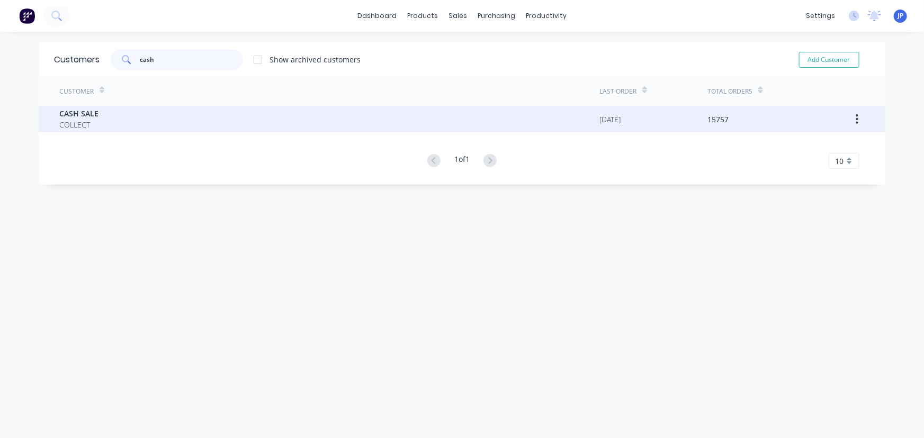
type input "cash"
click at [98, 127] on div "CASH SALE COLLECT" at bounding box center [330, 119] width 540 height 26
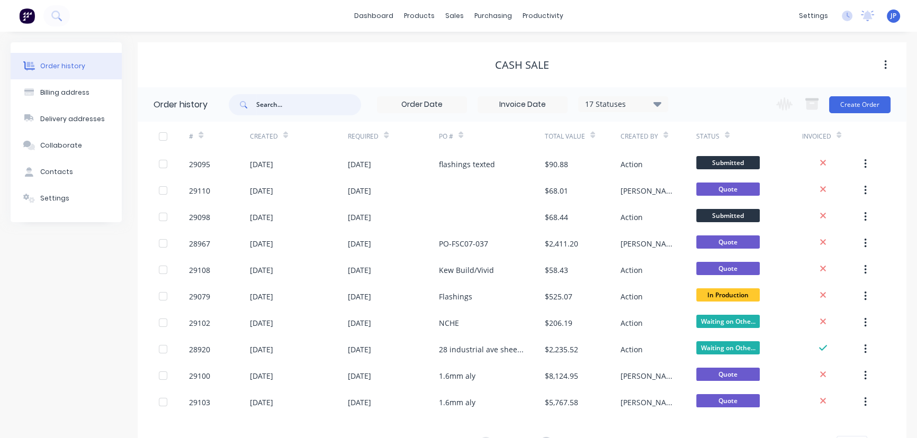
click at [288, 107] on input "text" at bounding box center [308, 104] width 105 height 21
type input "air"
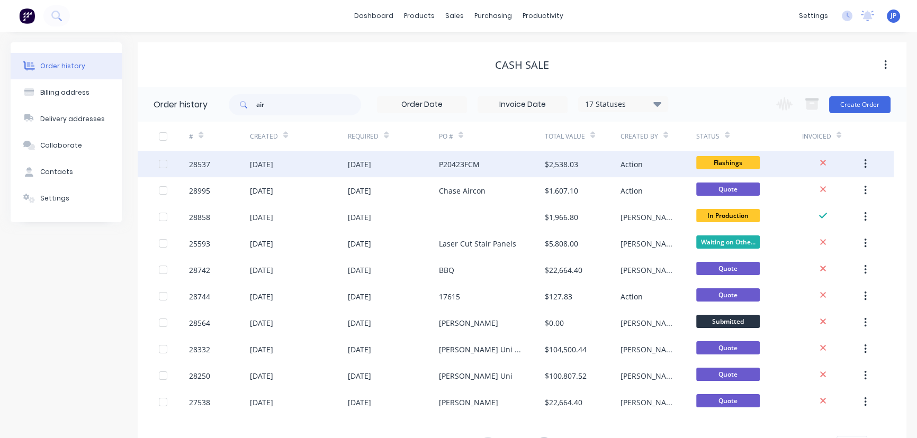
click at [273, 165] on div "[DATE]" at bounding box center [261, 164] width 23 height 11
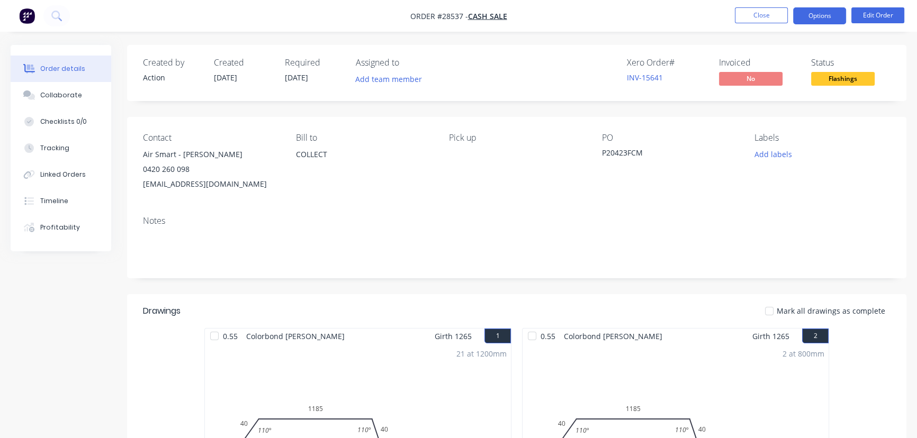
click at [816, 17] on button "Options" at bounding box center [819, 15] width 53 height 17
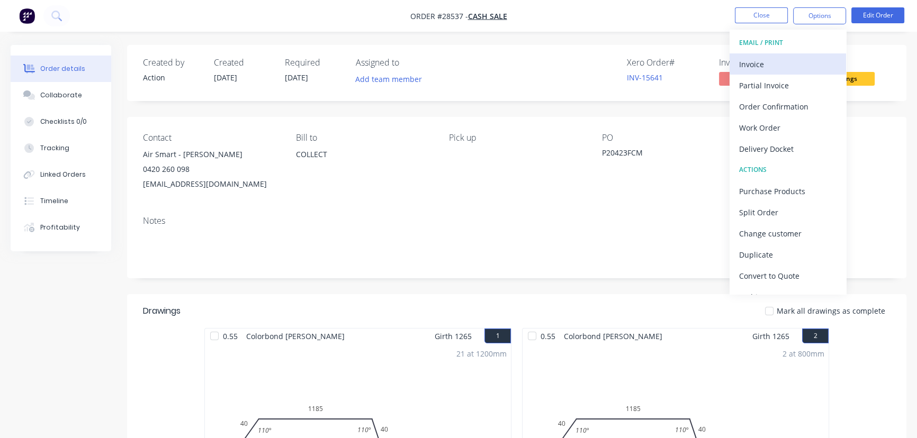
click at [763, 61] on div "Invoice" at bounding box center [787, 64] width 97 height 15
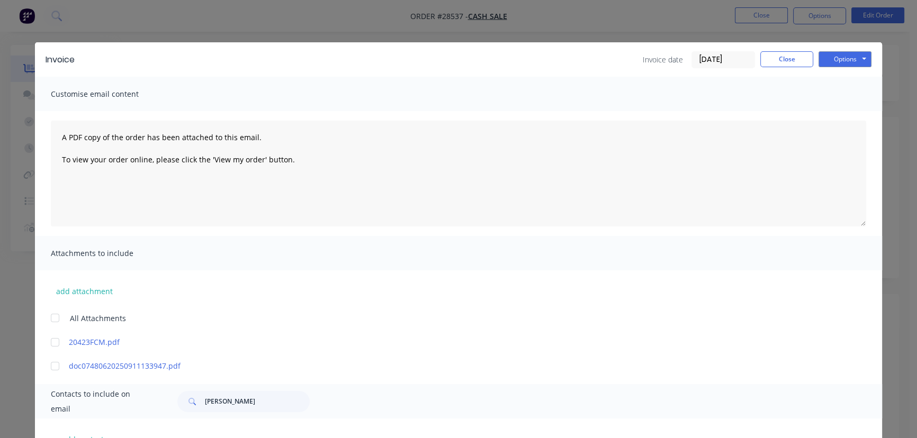
click at [723, 58] on input "[DATE]" at bounding box center [723, 60] width 62 height 16
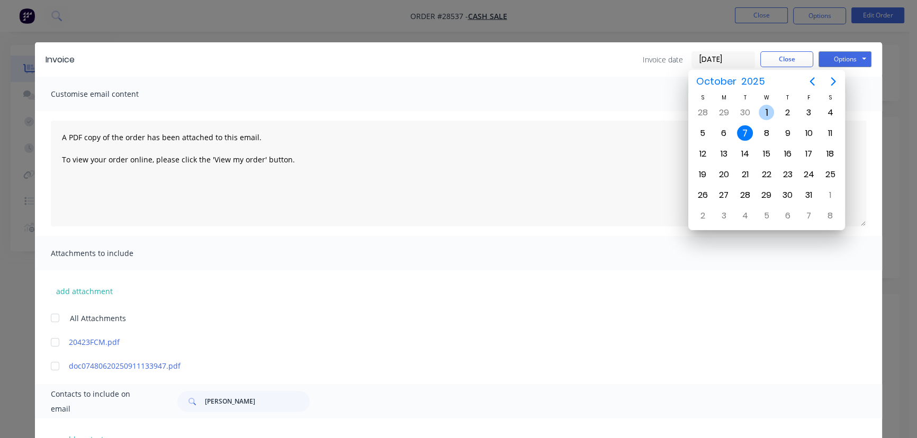
click at [768, 113] on div "1" at bounding box center [767, 113] width 16 height 16
type input "[DATE]"
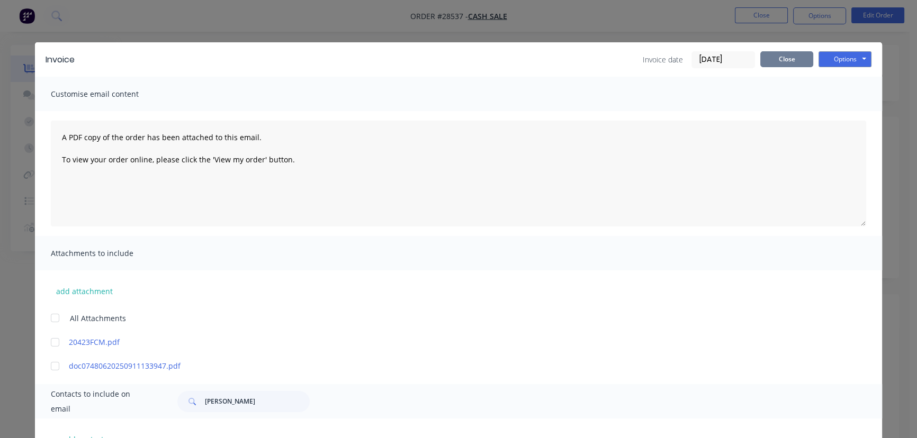
click at [785, 59] on button "Close" at bounding box center [786, 59] width 53 height 16
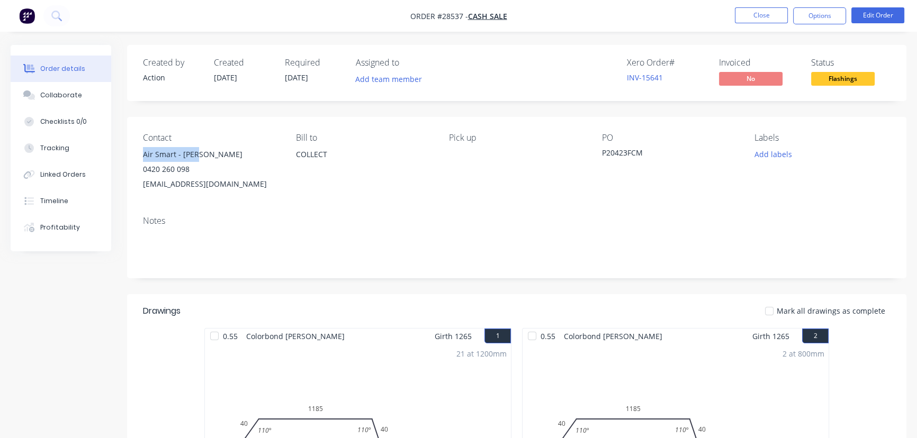
drag, startPoint x: 203, startPoint y: 153, endPoint x: 130, endPoint y: 151, distance: 73.1
click at [130, 151] on div "Contact Air Smart - [PERSON_NAME] 0420 260 098 [EMAIL_ADDRESS][DOMAIN_NAME] Bil…" at bounding box center [516, 162] width 779 height 91
copy div "Air Smart - [PERSON_NAME]"
click at [811, 15] on button "Options" at bounding box center [819, 15] width 53 height 17
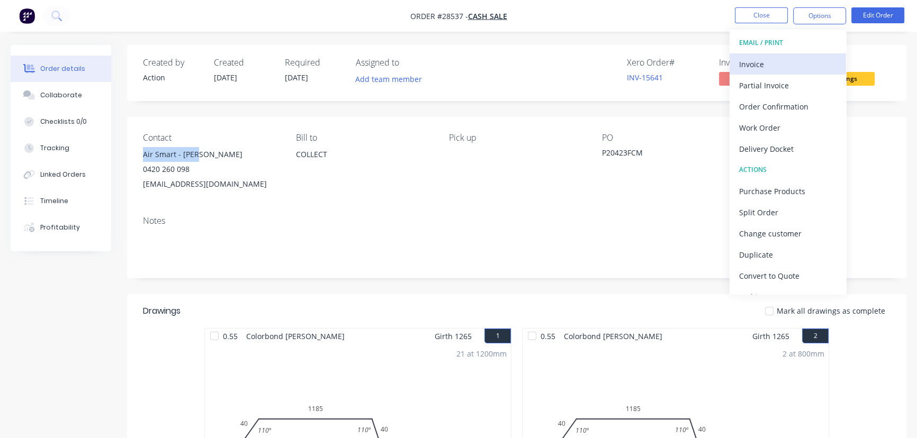
click at [762, 60] on div "Invoice" at bounding box center [787, 64] width 97 height 15
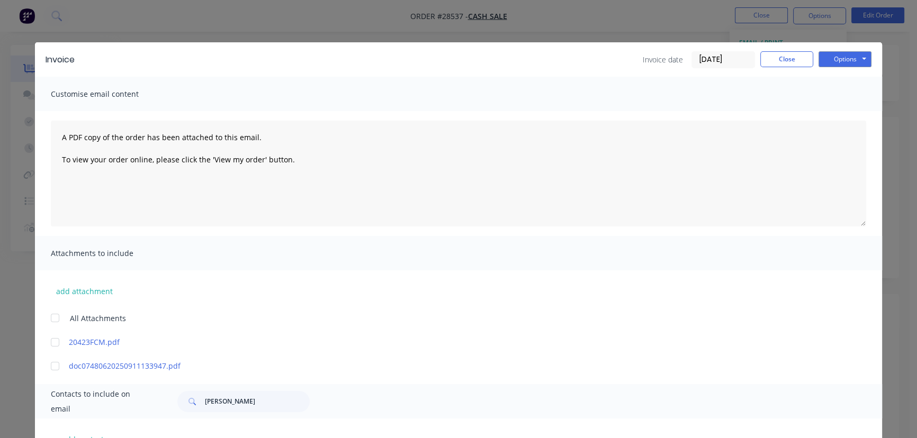
click at [730, 67] on label "[DATE]" at bounding box center [724, 59] width 64 height 17
click at [730, 67] on input "[DATE]" at bounding box center [723, 60] width 62 height 16
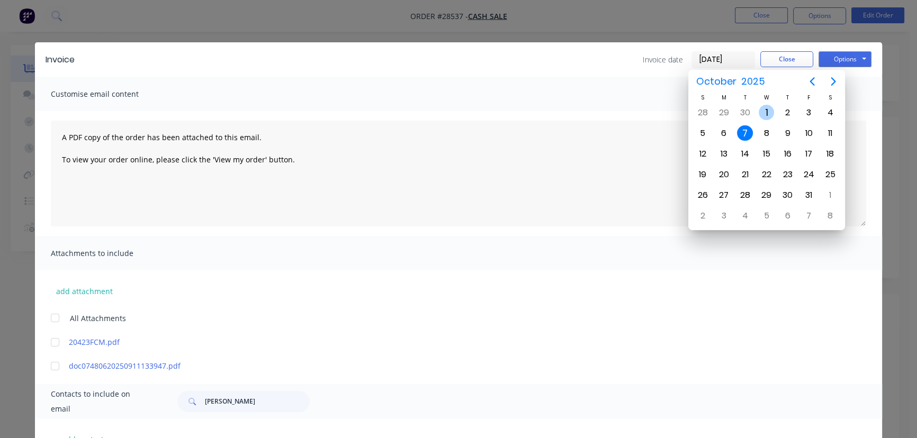
click at [763, 111] on div "1" at bounding box center [767, 113] width 16 height 16
type input "[DATE]"
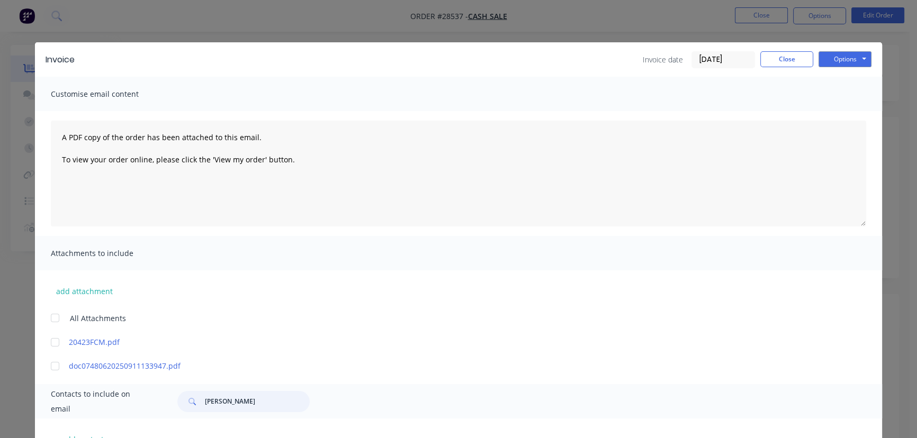
drag, startPoint x: 237, startPoint y: 407, endPoint x: 181, endPoint y: 407, distance: 56.7
click at [181, 407] on div "[PERSON_NAME]" at bounding box center [243, 401] width 132 height 21
paste input "Air Smart - [PERSON_NAME]"
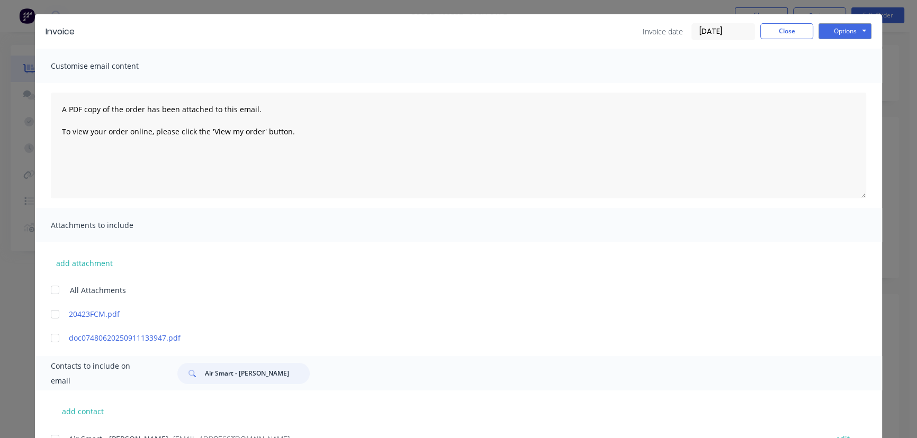
scroll to position [76, 0]
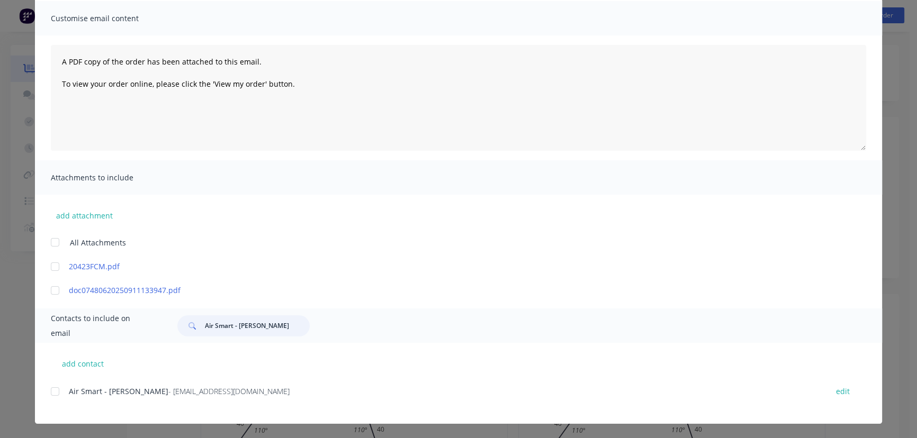
type input "Air Smart - [PERSON_NAME]"
drag, startPoint x: 243, startPoint y: 392, endPoint x: 53, endPoint y: 400, distance: 189.7
click at [53, 399] on div "Air Smart - [PERSON_NAME] - [EMAIL_ADDRESS][DOMAIN_NAME] edit" at bounding box center [466, 391] width 831 height 14
copy div "Air Smart - [PERSON_NAME] - [EMAIL_ADDRESS][DOMAIN_NAME]"
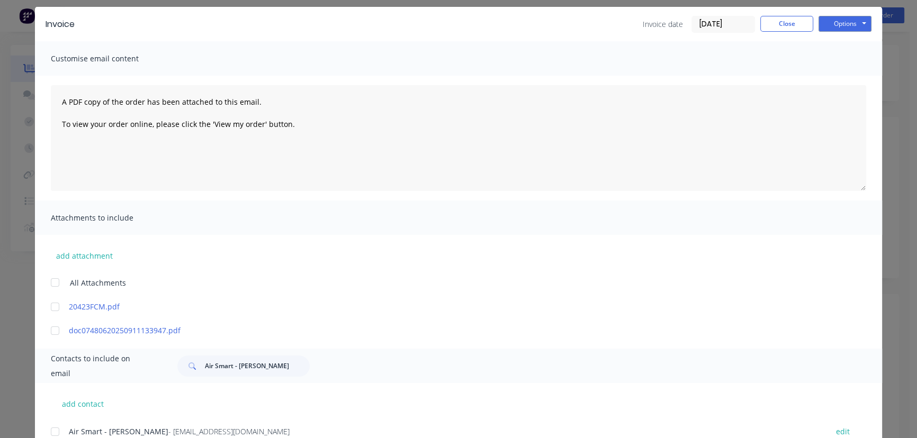
scroll to position [0, 0]
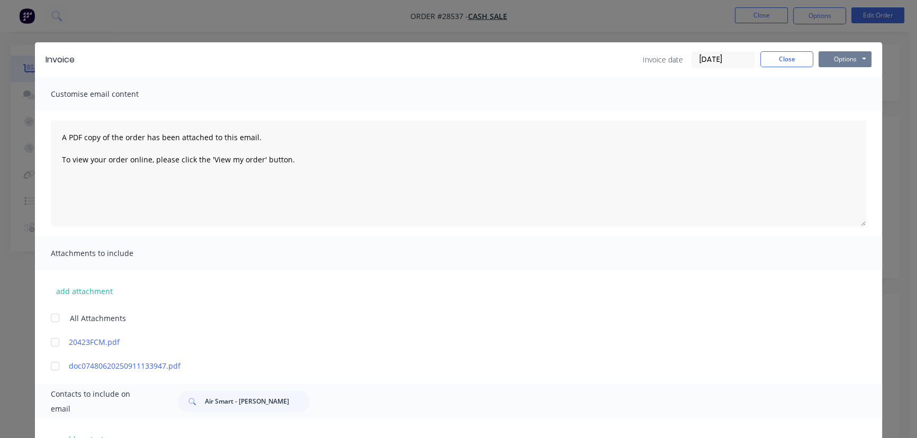
click at [831, 60] on button "Options" at bounding box center [845, 59] width 53 height 16
click at [834, 99] on button "Print" at bounding box center [853, 95] width 68 height 17
click at [785, 58] on button "Close" at bounding box center [786, 59] width 53 height 16
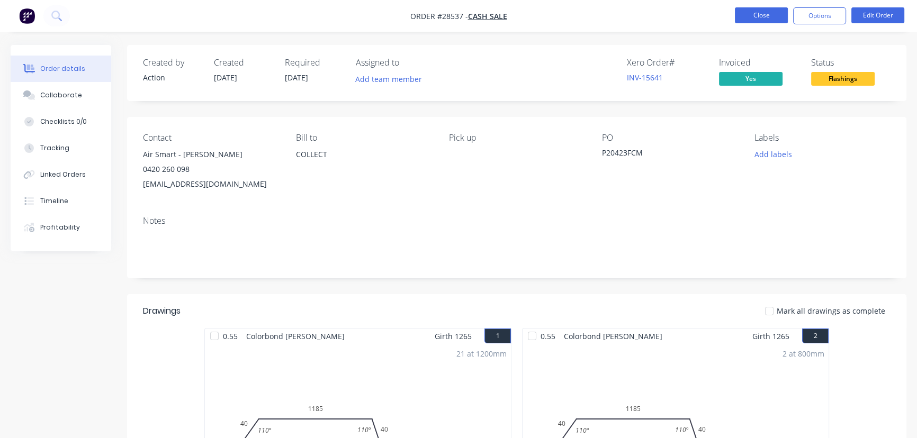
click at [757, 20] on button "Close" at bounding box center [761, 15] width 53 height 16
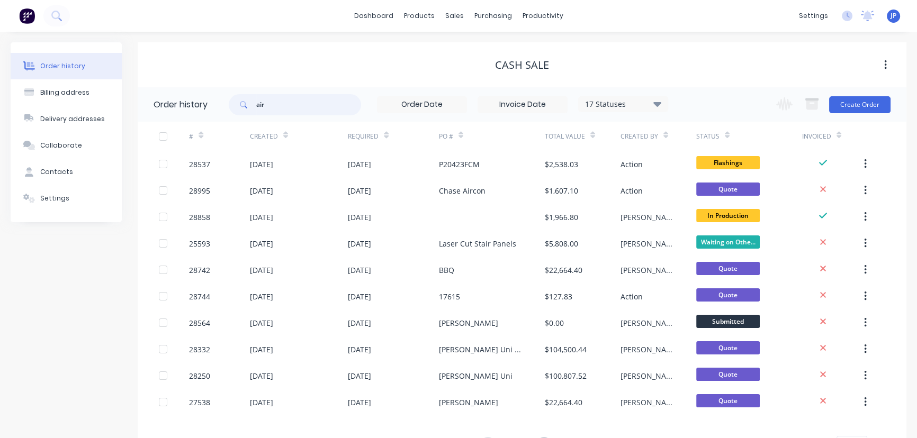
drag, startPoint x: 289, startPoint y: 111, endPoint x: 250, endPoint y: 117, distance: 38.6
click at [250, 117] on div "air 17 Statuses Invoice Status Invoiced Not Invoiced Partial Order Status All A…" at bounding box center [449, 104] width 440 height 34
paste input "[PERSON_NAME]"
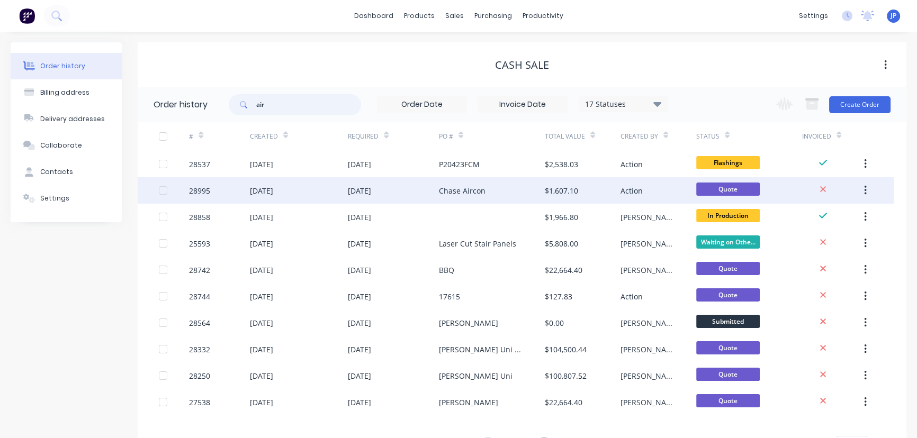
type input "[PERSON_NAME]"
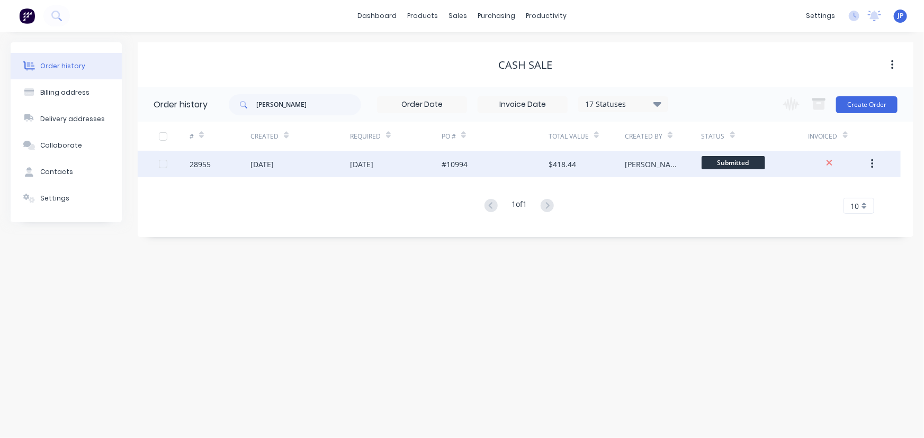
click at [299, 169] on div "[DATE]" at bounding box center [300, 164] width 100 height 26
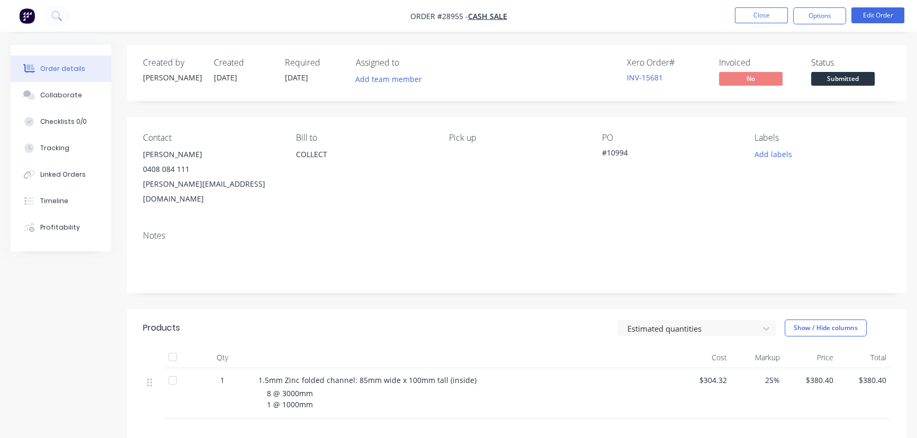
drag, startPoint x: 204, startPoint y: 153, endPoint x: 140, endPoint y: 158, distance: 63.8
click at [140, 158] on div "Contact [PERSON_NAME] 0408 084 111 [PERSON_NAME][EMAIL_ADDRESS][DOMAIN_NAME] [P…" at bounding box center [516, 169] width 779 height 105
copy div "[PERSON_NAME]"
click at [810, 20] on button "Options" at bounding box center [819, 15] width 53 height 17
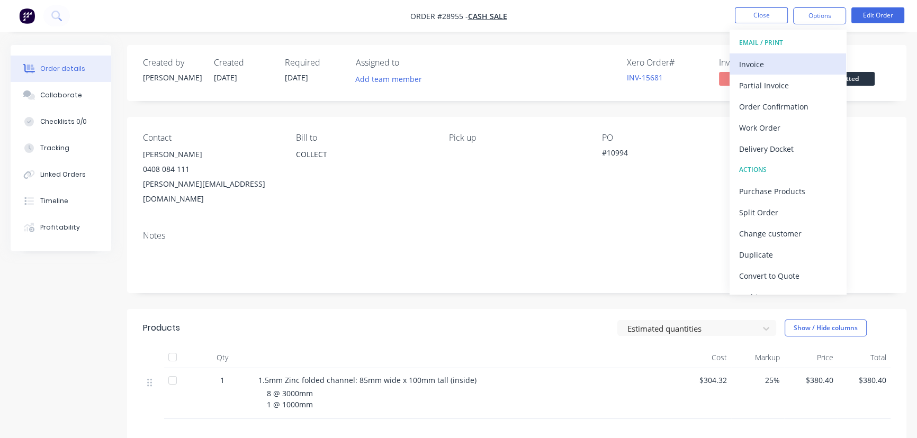
click at [772, 57] on div "Invoice" at bounding box center [787, 64] width 97 height 15
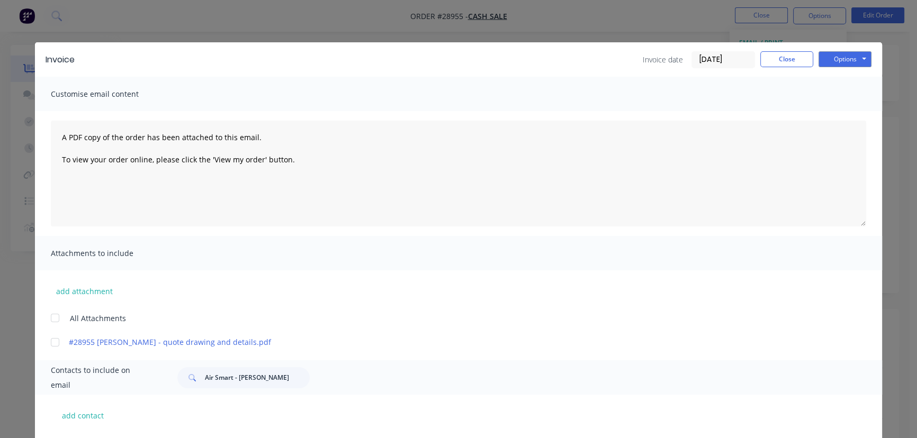
click at [730, 62] on input "[DATE]" at bounding box center [723, 60] width 62 height 16
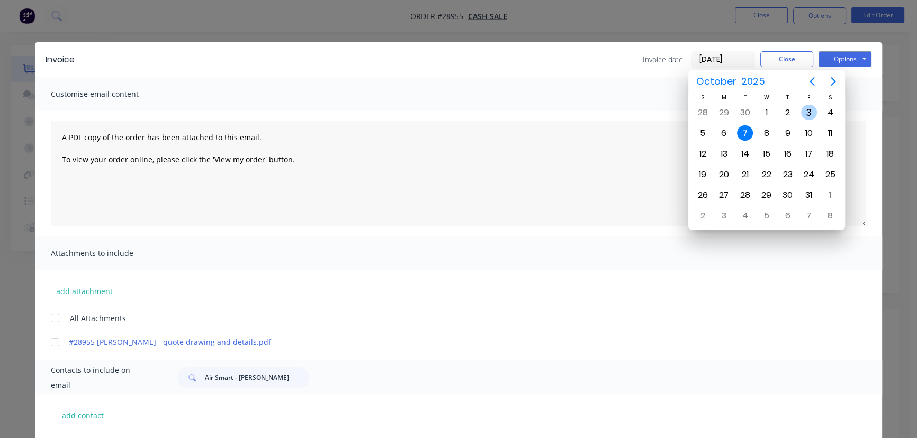
click at [810, 113] on div "3" at bounding box center [809, 113] width 16 height 16
type input "[DATE]"
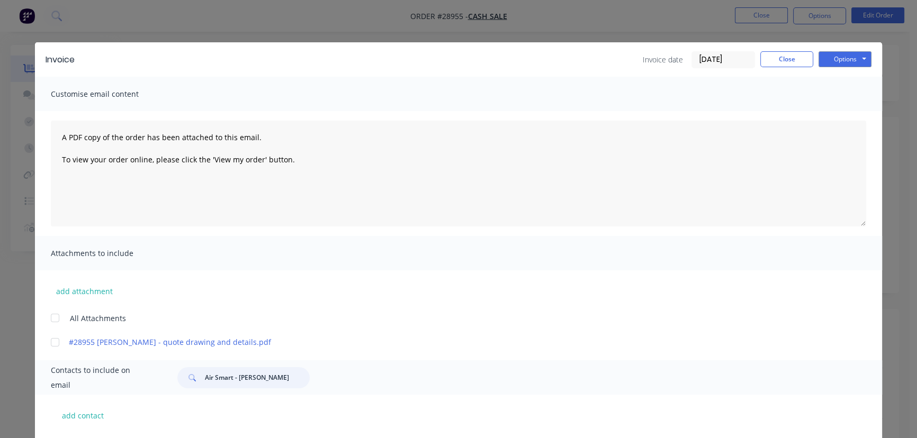
drag, startPoint x: 256, startPoint y: 382, endPoint x: 195, endPoint y: 377, distance: 61.1
click at [195, 377] on div "Air Smart - [PERSON_NAME]" at bounding box center [243, 378] width 132 height 21
paste input "[PERSON_NAME]"
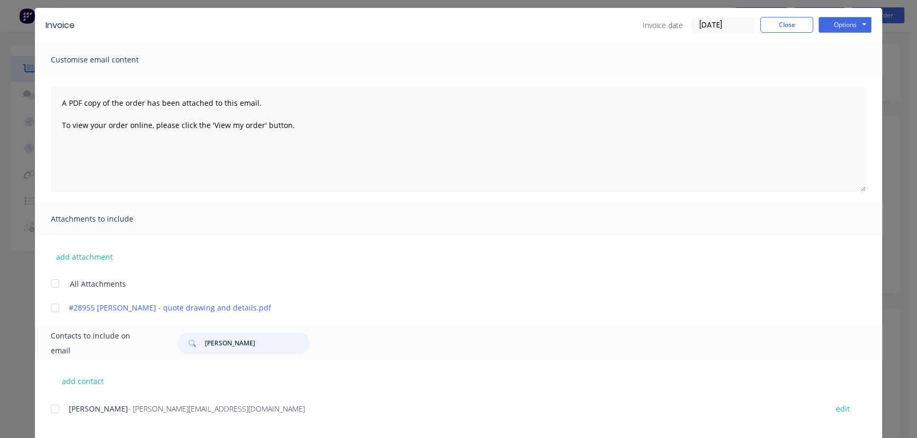
scroll to position [52, 0]
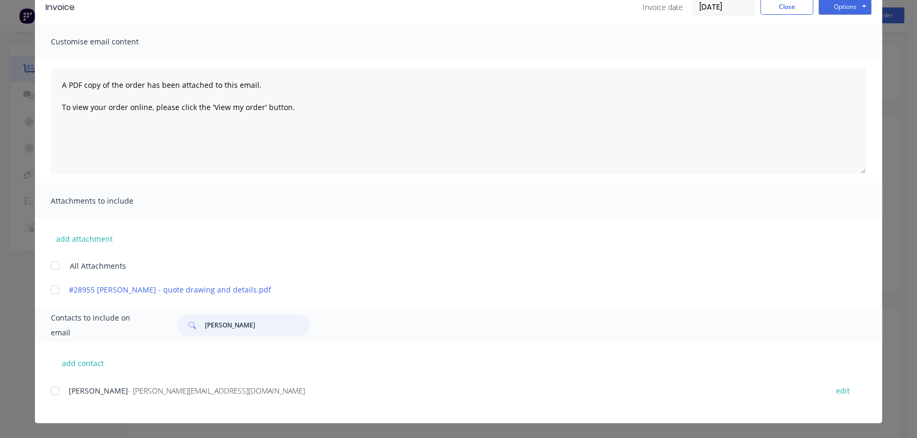
type input "[PERSON_NAME]"
drag, startPoint x: 209, startPoint y: 398, endPoint x: 107, endPoint y: 402, distance: 101.7
click at [35, 402] on div "add contact [PERSON_NAME] - [PERSON_NAME][EMAIL_ADDRESS][DOMAIN_NAME] edit" at bounding box center [458, 383] width 847 height 81
copy div "[PERSON_NAME] - [PERSON_NAME][EMAIL_ADDRESS][DOMAIN_NAME]"
drag, startPoint x: 845, startPoint y: 8, endPoint x: 845, endPoint y: 15, distance: 7.4
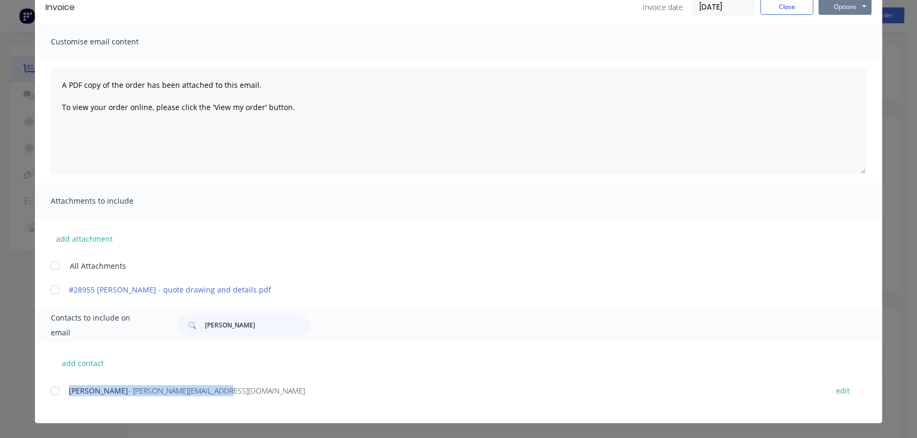
click at [845, 8] on button "Options" at bounding box center [845, 7] width 53 height 16
click at [845, 39] on button "Print" at bounding box center [853, 42] width 68 height 17
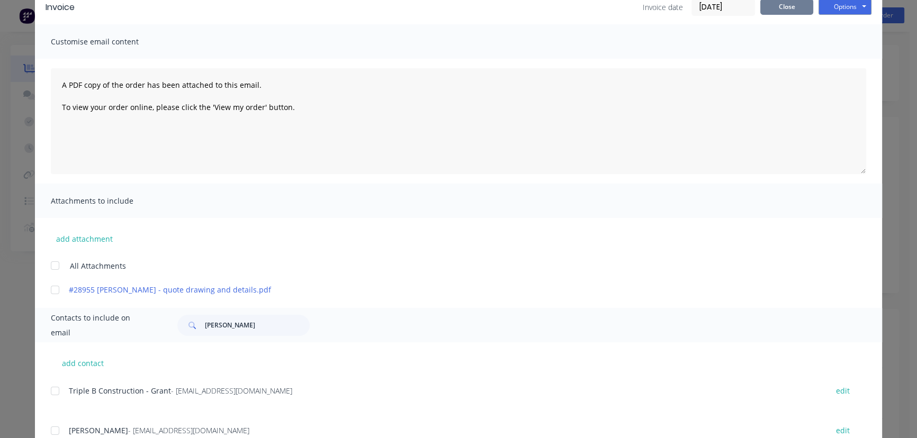
click at [770, 10] on button "Close" at bounding box center [786, 7] width 53 height 16
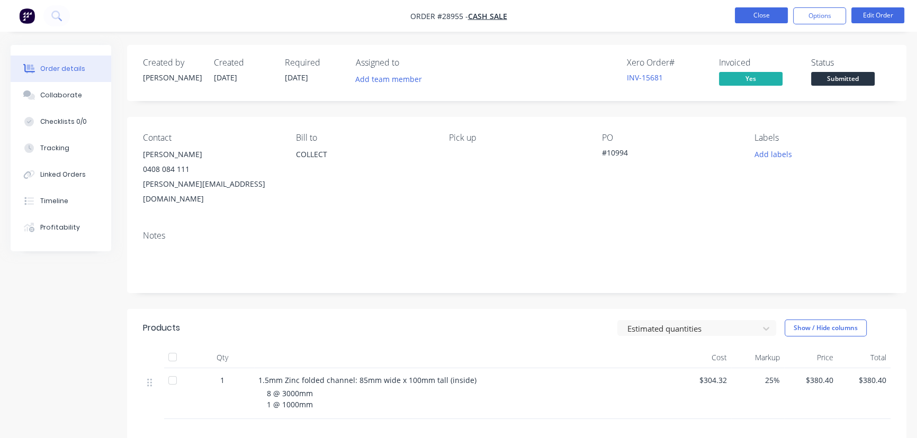
click at [763, 15] on button "Close" at bounding box center [761, 15] width 53 height 16
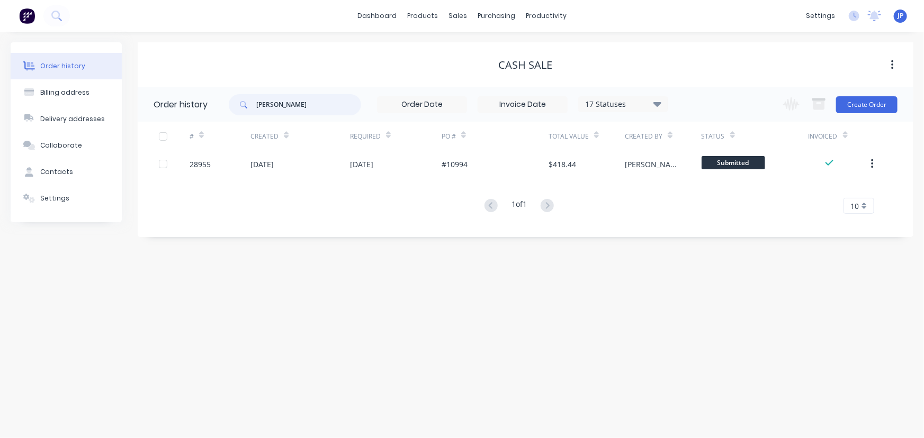
drag, startPoint x: 325, startPoint y: 111, endPoint x: 234, endPoint y: 111, distance: 91.1
click at [234, 111] on div "[PERSON_NAME]" at bounding box center [295, 104] width 132 height 21
type input "29076"
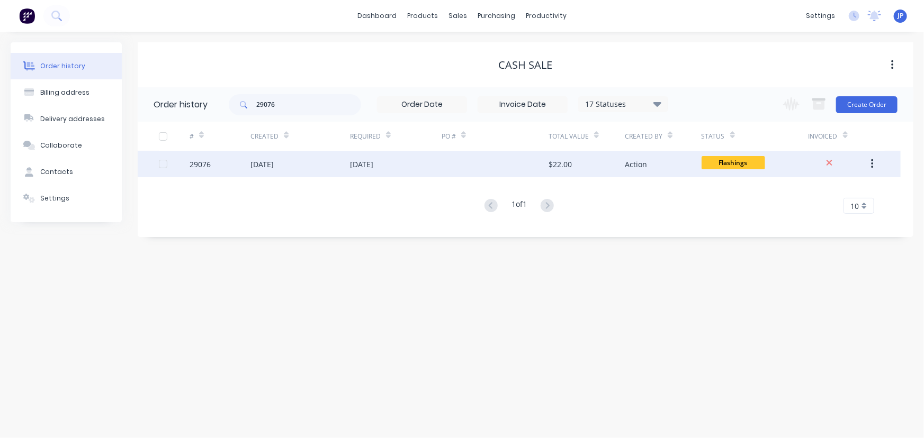
click at [199, 163] on div "29076" at bounding box center [200, 164] width 21 height 11
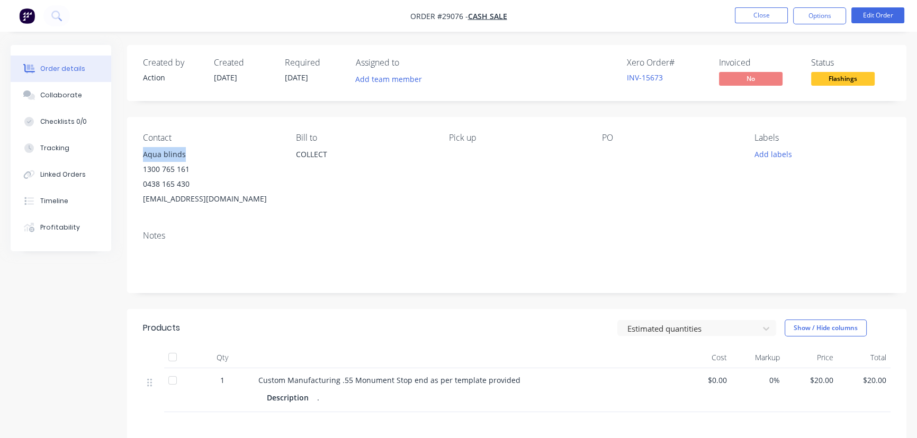
drag, startPoint x: 185, startPoint y: 155, endPoint x: 144, endPoint y: 159, distance: 41.5
click at [144, 159] on div "Aqua blinds" at bounding box center [211, 154] width 136 height 15
copy div "Aqua blinds"
drag, startPoint x: 807, startPoint y: 19, endPoint x: 791, endPoint y: 27, distance: 18.2
click at [807, 19] on button "Options" at bounding box center [819, 15] width 53 height 17
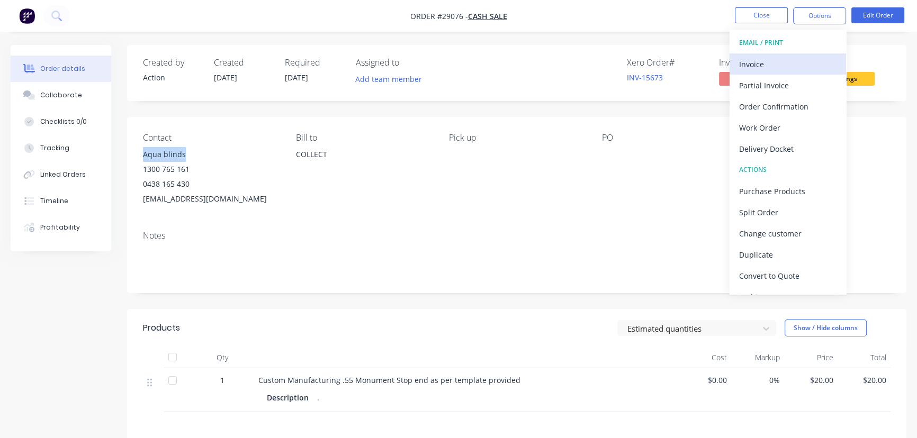
click at [757, 64] on div "Invoice" at bounding box center [787, 64] width 97 height 15
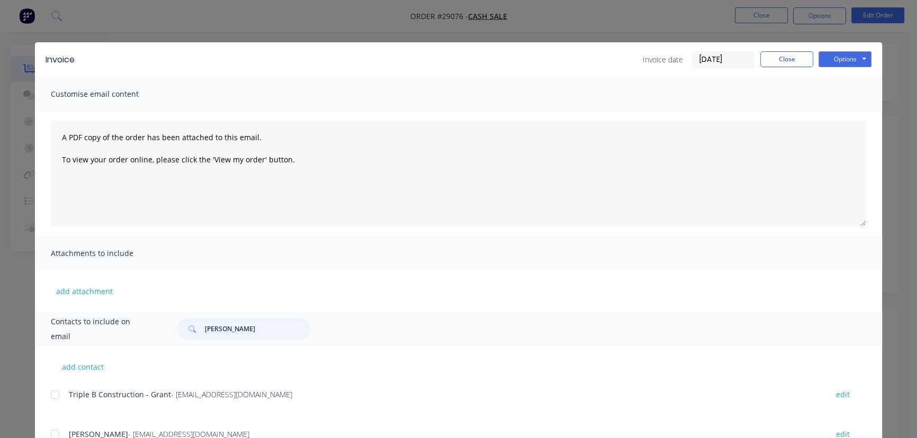
drag, startPoint x: 254, startPoint y: 337, endPoint x: 181, endPoint y: 339, distance: 73.6
click at [181, 339] on div "[PERSON_NAME]" at bounding box center [243, 329] width 132 height 21
paste input "Aqua blinds"
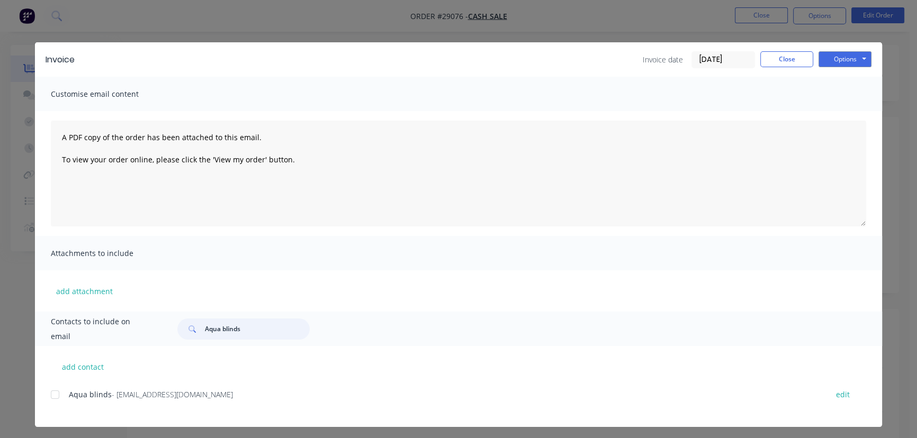
type input "Aqua blinds"
drag, startPoint x: 212, startPoint y: 395, endPoint x: 60, endPoint y: 404, distance: 152.2
click at [60, 402] on div "Aqua blinds - [EMAIL_ADDRESS][DOMAIN_NAME] edit" at bounding box center [466, 395] width 831 height 14
copy div "Aqua blinds - [EMAIL_ADDRESS][DOMAIN_NAME]"
click at [773, 62] on button "Close" at bounding box center [786, 59] width 53 height 16
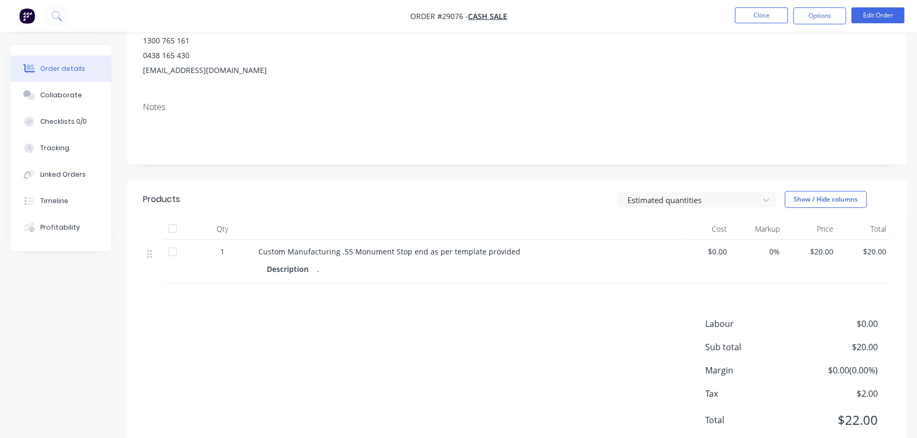
scroll to position [163, 0]
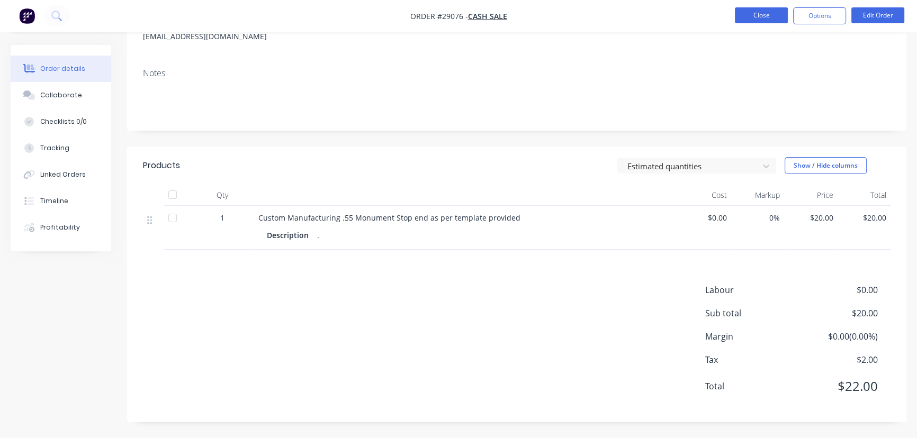
click at [746, 21] on button "Close" at bounding box center [761, 15] width 53 height 16
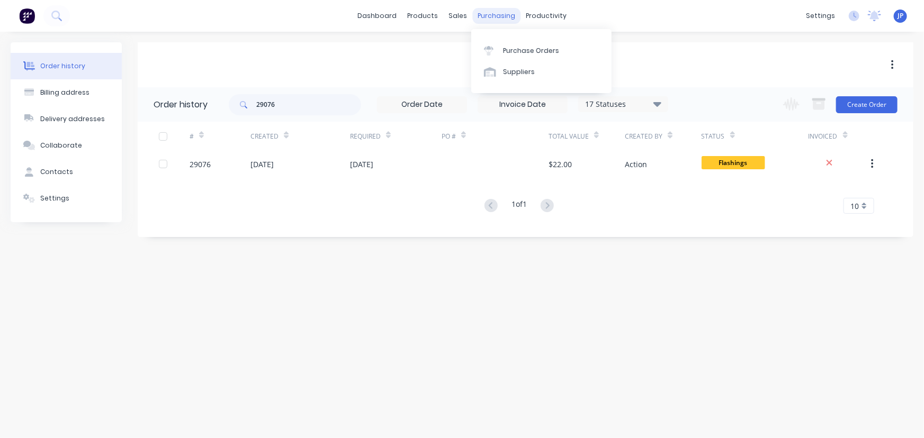
click at [495, 16] on div "purchasing" at bounding box center [496, 16] width 48 height 16
click at [503, 48] on div "Purchase Orders" at bounding box center [531, 51] width 56 height 10
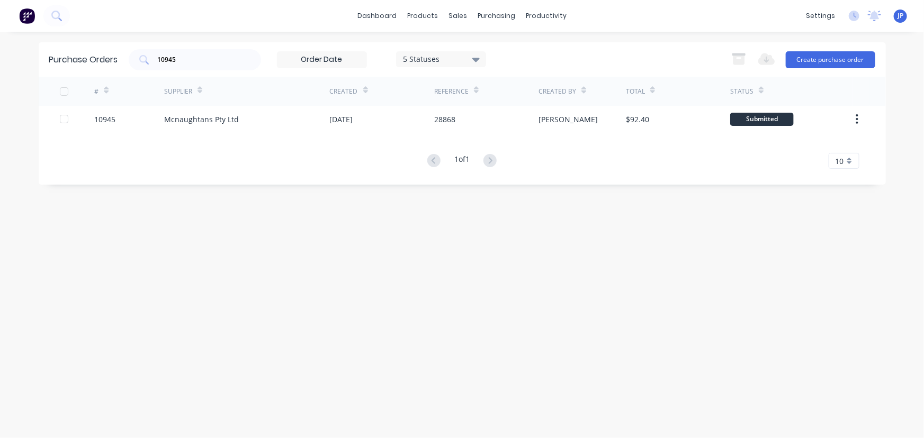
drag, startPoint x: 209, startPoint y: 66, endPoint x: 139, endPoint y: 73, distance: 69.7
click at [142, 73] on div "Purchase Orders 10945 5 Statuses 5 Statuses Export to Excel (XLSX) Create purch…" at bounding box center [462, 59] width 847 height 34
click at [498, 15] on div "purchasing" at bounding box center [496, 16] width 48 height 16
drag, startPoint x: 212, startPoint y: 62, endPoint x: 142, endPoint y: 53, distance: 70.5
click at [147, 62] on div "10945" at bounding box center [195, 59] width 132 height 21
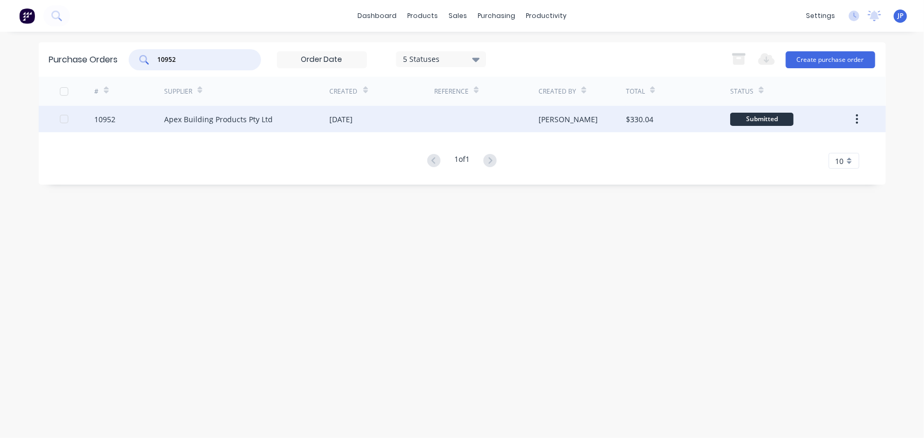
type input "10952"
click at [166, 123] on div "Apex Building Products Pty Ltd" at bounding box center [218, 119] width 109 height 11
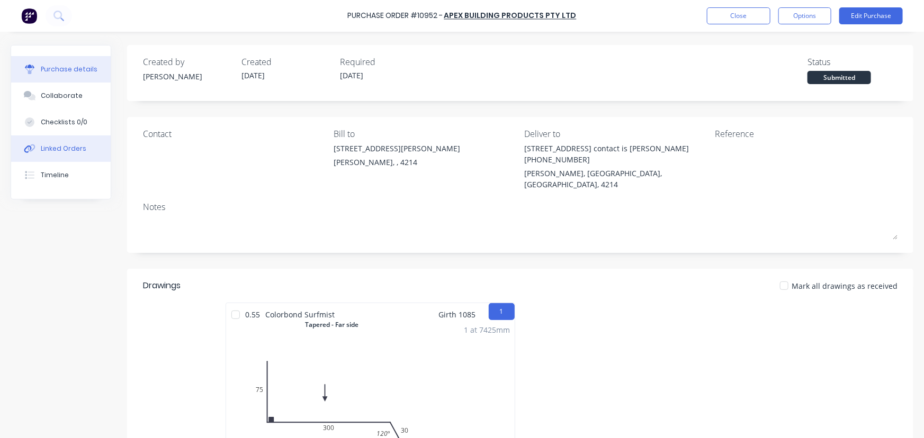
click at [50, 147] on div "Linked Orders" at bounding box center [64, 149] width 46 height 10
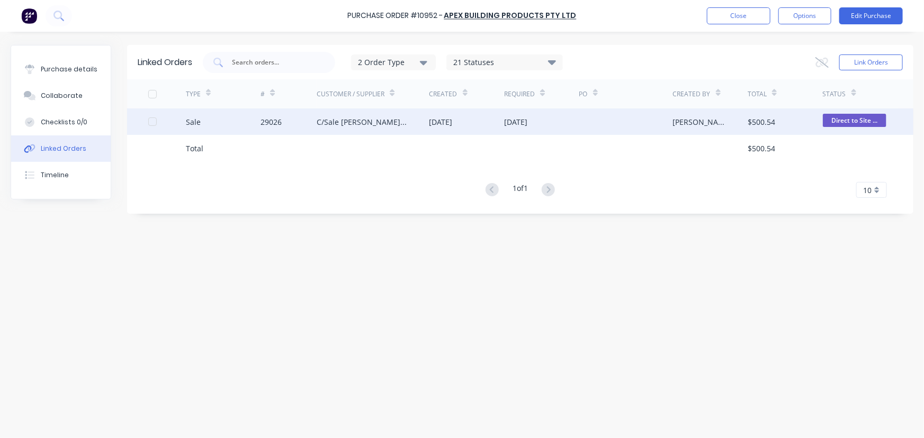
click at [251, 118] on div "Sale" at bounding box center [223, 122] width 75 height 26
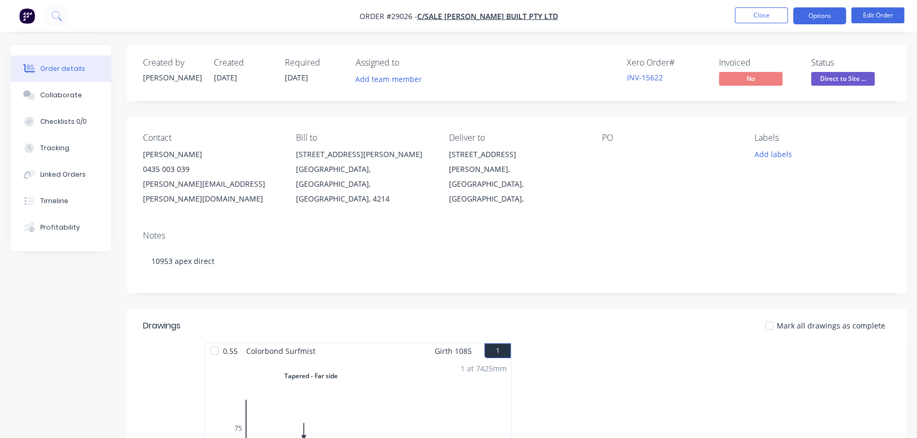
click at [807, 21] on button "Options" at bounding box center [819, 15] width 53 height 17
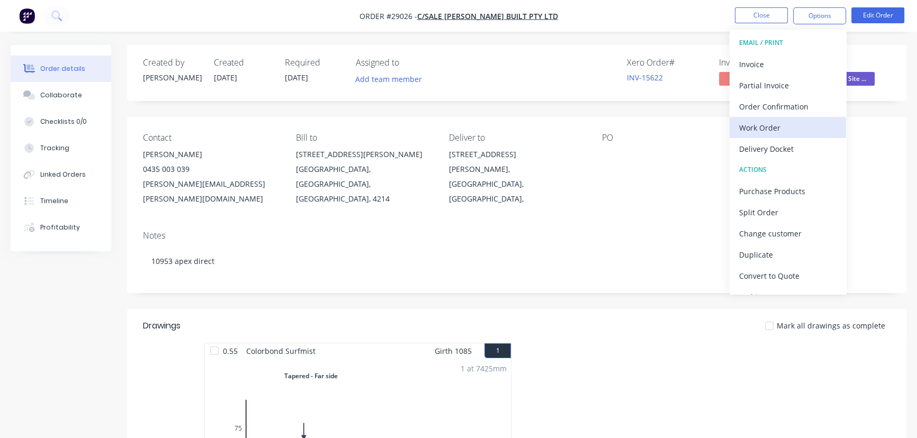
click at [752, 132] on div "Work Order" at bounding box center [787, 127] width 97 height 15
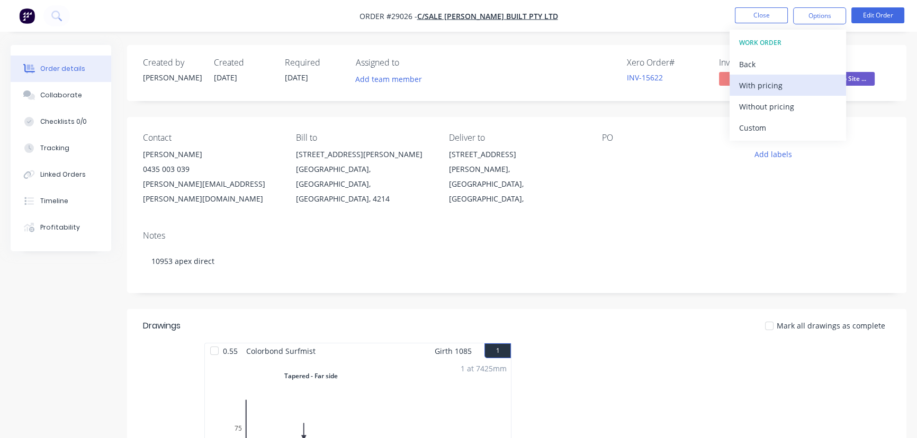
click at [757, 85] on div "With pricing" at bounding box center [787, 85] width 97 height 15
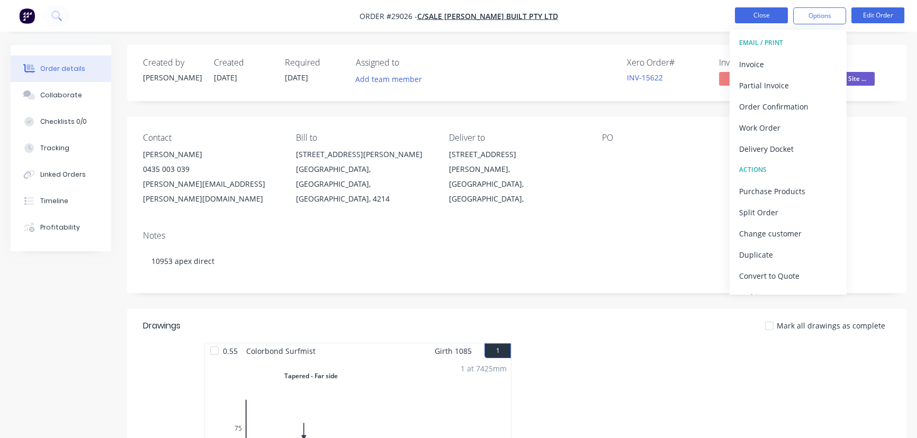
click at [767, 17] on button "Close" at bounding box center [761, 15] width 53 height 16
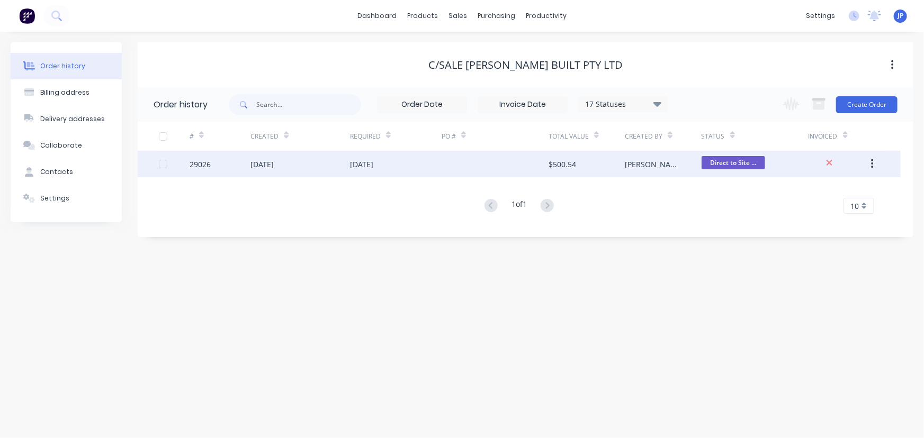
click at [373, 159] on div "[DATE]" at bounding box center [361, 164] width 23 height 11
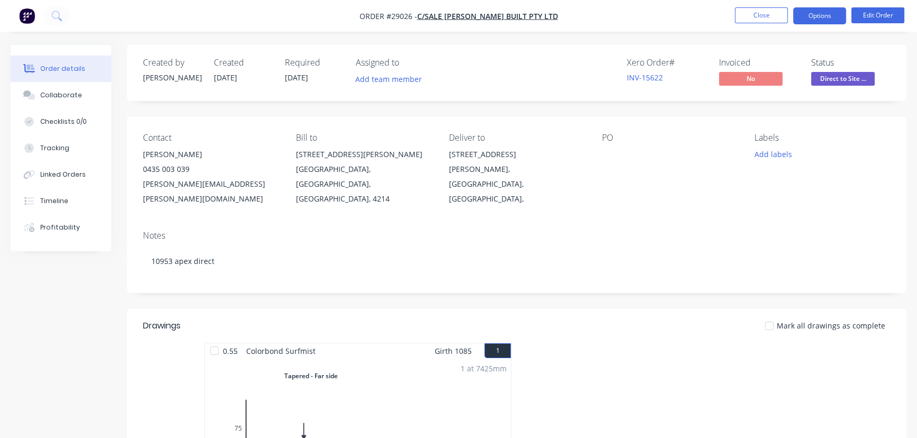
click at [827, 16] on button "Options" at bounding box center [819, 15] width 53 height 17
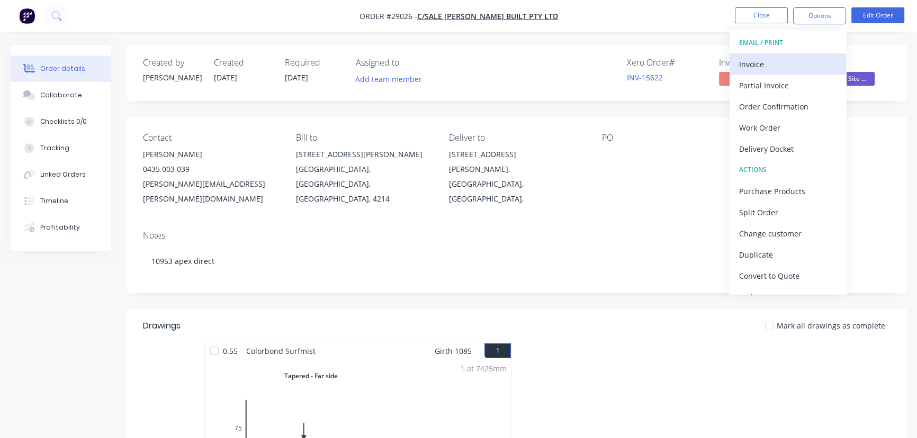
click at [754, 59] on div "Invoice" at bounding box center [787, 64] width 97 height 15
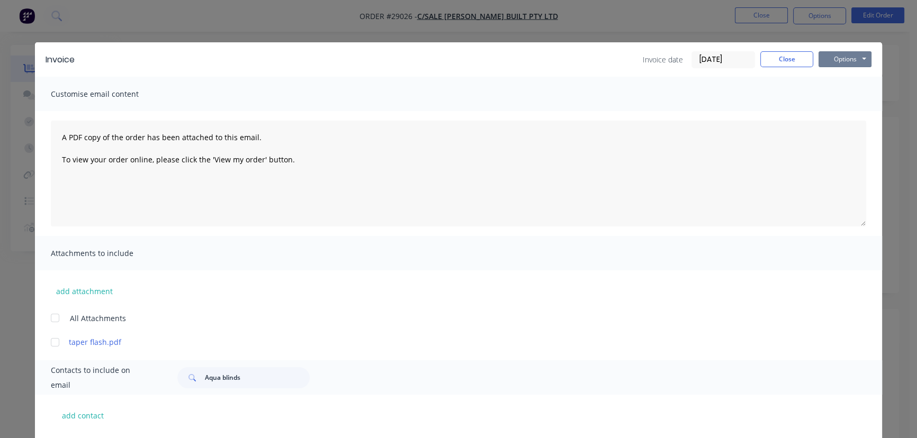
drag, startPoint x: 838, startPoint y: 60, endPoint x: 839, endPoint y: 68, distance: 8.1
click at [838, 61] on button "Options" at bounding box center [845, 59] width 53 height 16
click at [846, 92] on button "Print" at bounding box center [853, 95] width 68 height 17
click at [769, 59] on button "Close" at bounding box center [786, 59] width 53 height 16
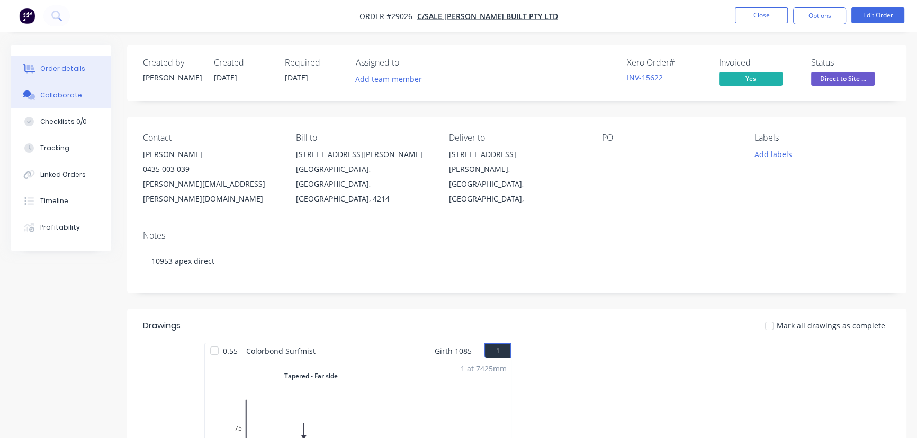
click at [58, 97] on div "Collaborate" at bounding box center [61, 96] width 42 height 10
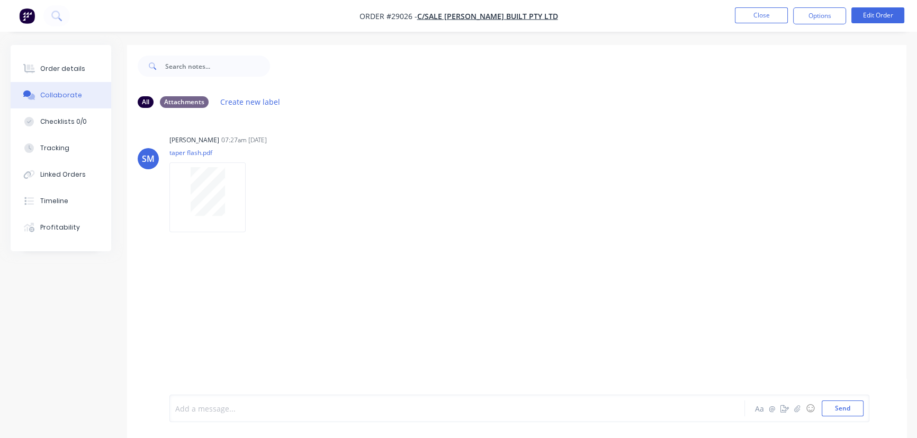
click at [203, 409] on div at bounding box center [434, 409] width 516 height 11
click at [833, 411] on button "Send" at bounding box center [843, 409] width 42 height 16
click at [752, 15] on button "Close" at bounding box center [761, 15] width 53 height 16
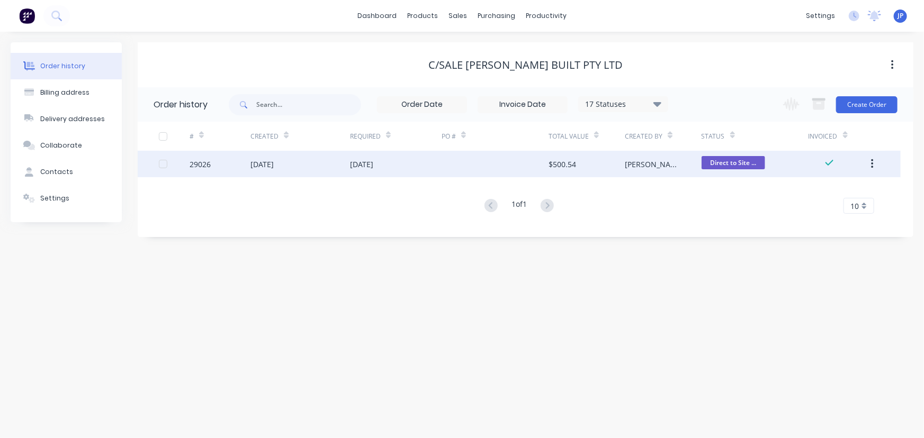
click at [874, 160] on button "button" at bounding box center [872, 164] width 25 height 19
click at [849, 192] on div "Archive" at bounding box center [835, 191] width 82 height 15
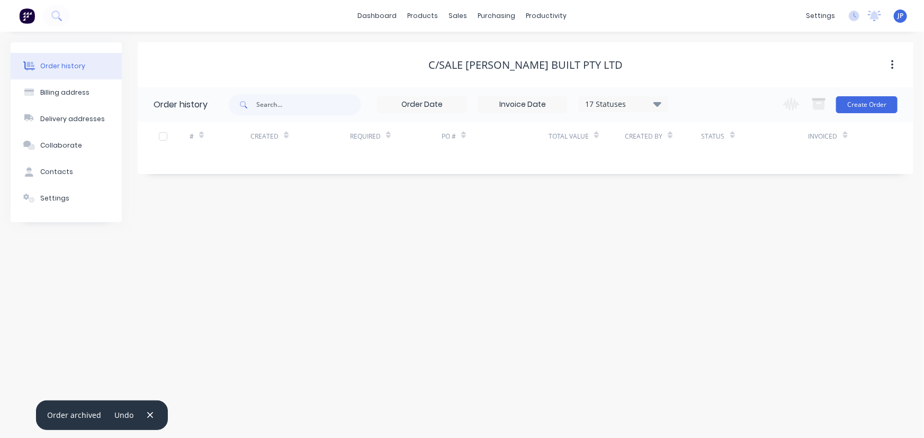
click at [658, 105] on icon at bounding box center [657, 104] width 8 height 5
click at [711, 226] on label at bounding box center [711, 226] width 0 height 0
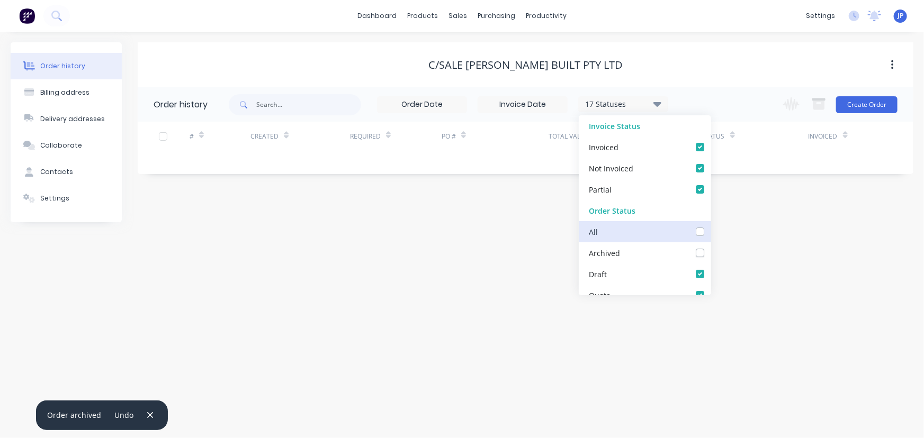
click at [711, 232] on input "checkbox" at bounding box center [715, 231] width 8 height 10
checkbox input "true"
click at [315, 109] on input "text" at bounding box center [308, 104] width 105 height 21
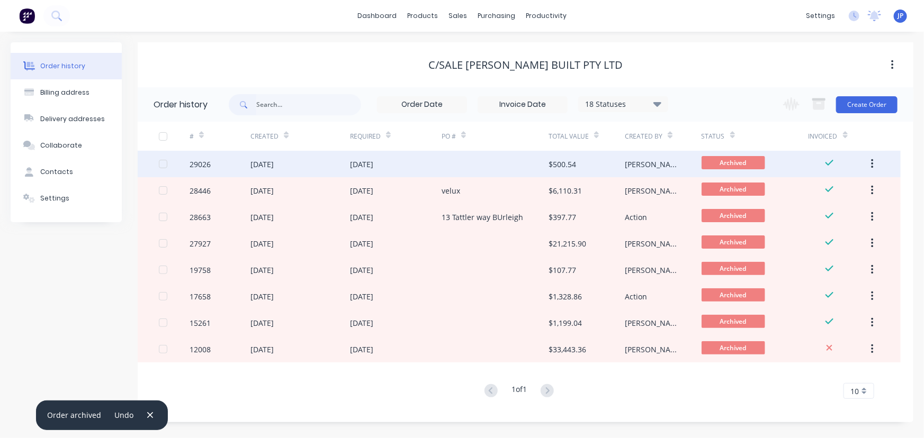
click at [322, 165] on div "[DATE]" at bounding box center [300, 164] width 100 height 26
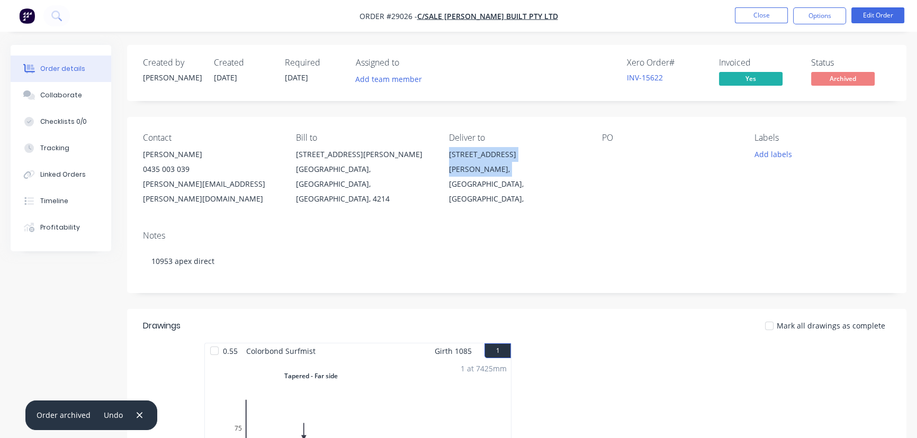
drag, startPoint x: 503, startPoint y: 171, endPoint x: 450, endPoint y: 157, distance: 54.1
click at [445, 155] on div "Contact [PERSON_NAME] [PHONE_NUMBER] [PERSON_NAME][EMAIL_ADDRESS][PERSON_NAME][…" at bounding box center [516, 169] width 779 height 105
copy div "[STREET_ADDRESS] [PERSON_NAME]"
click at [750, 9] on button "Close" at bounding box center [761, 15] width 53 height 16
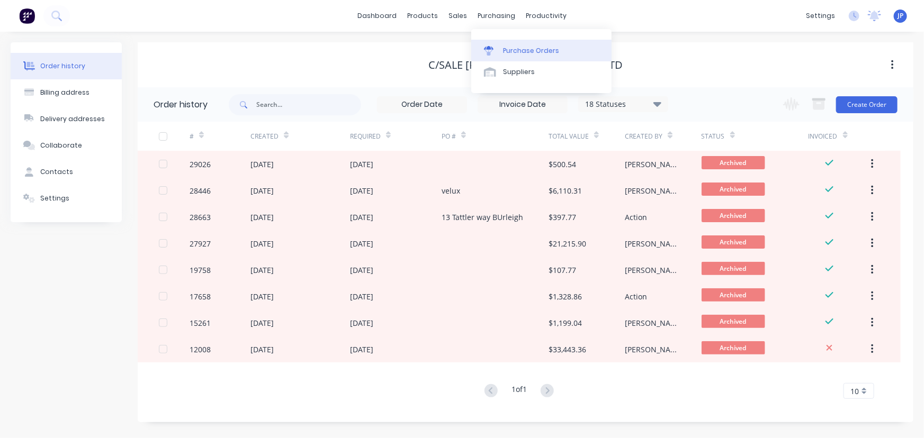
click at [516, 53] on div "Purchase Orders" at bounding box center [531, 51] width 56 height 10
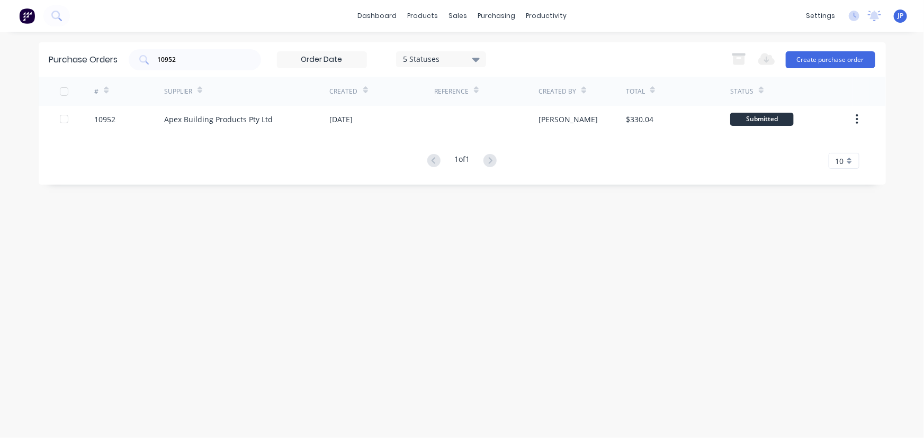
drag, startPoint x: 181, startPoint y: 58, endPoint x: 115, endPoint y: 58, distance: 66.2
click at [115, 58] on div "Purchase Orders 10952 5 Statuses 5 Statuses Export to Excel (XLSX) Create purch…" at bounding box center [462, 59] width 847 height 34
type input "10861"
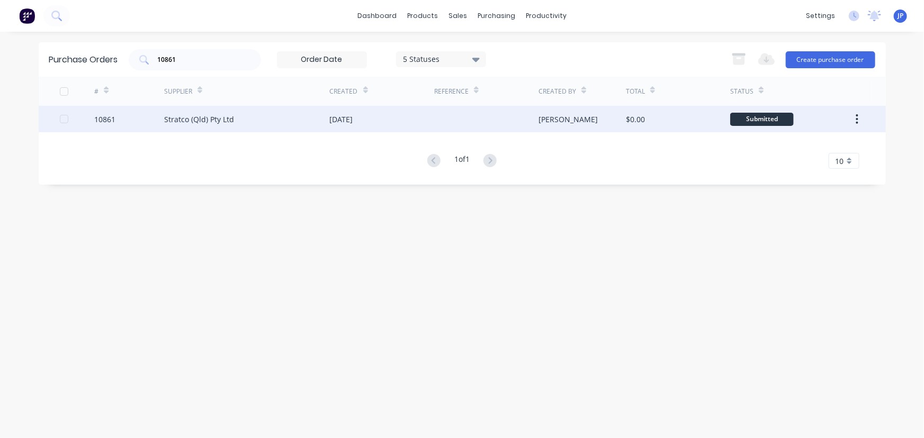
click at [185, 122] on div "Stratco (Qld) Pty Ltd" at bounding box center [199, 119] width 70 height 11
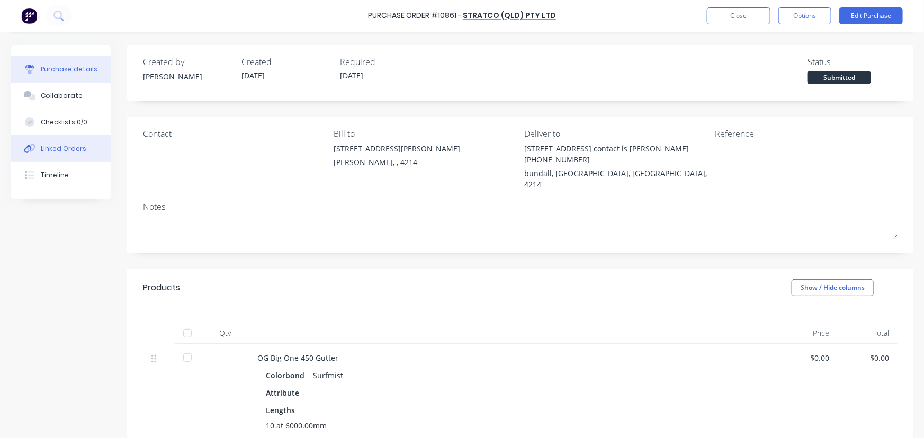
click at [74, 146] on div "Linked Orders" at bounding box center [64, 149] width 46 height 10
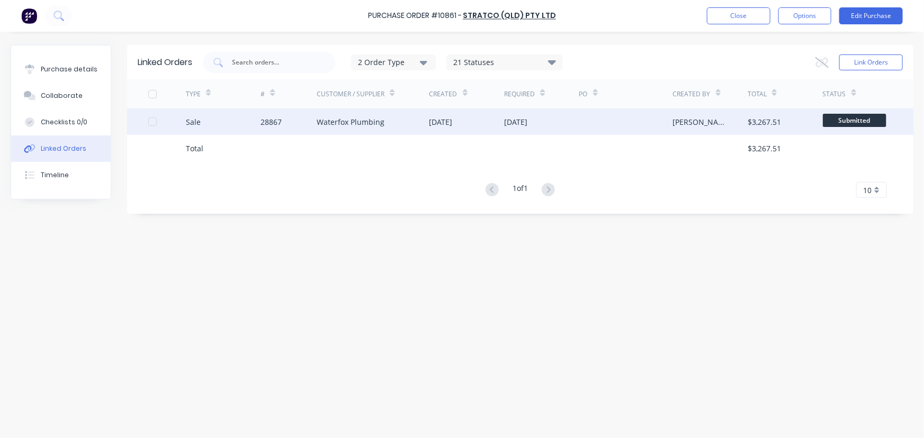
click at [290, 126] on div "28867" at bounding box center [289, 122] width 56 height 26
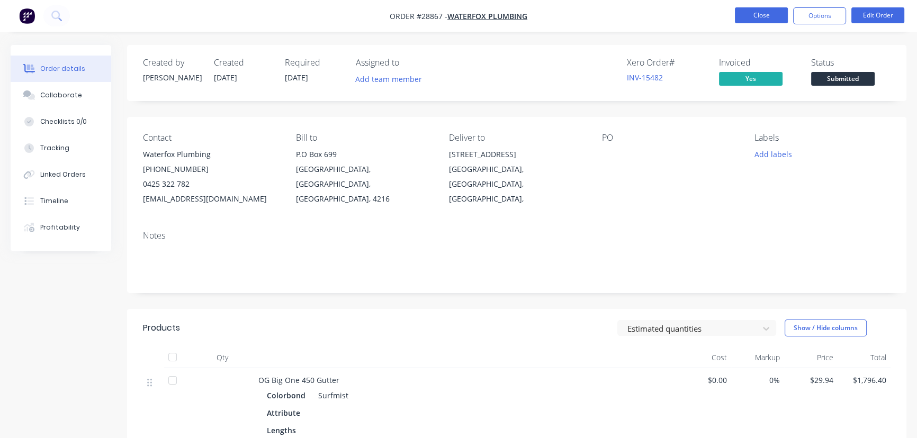
click at [751, 14] on button "Close" at bounding box center [761, 15] width 53 height 16
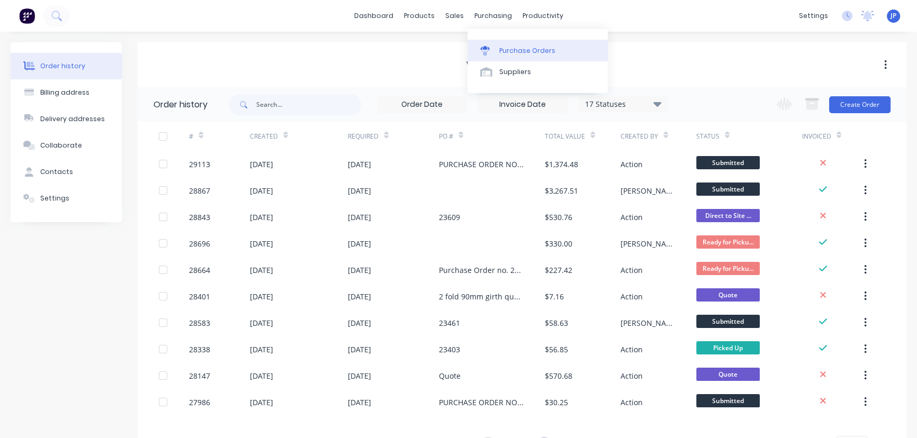
click at [501, 46] on div "Purchase Orders" at bounding box center [527, 51] width 56 height 10
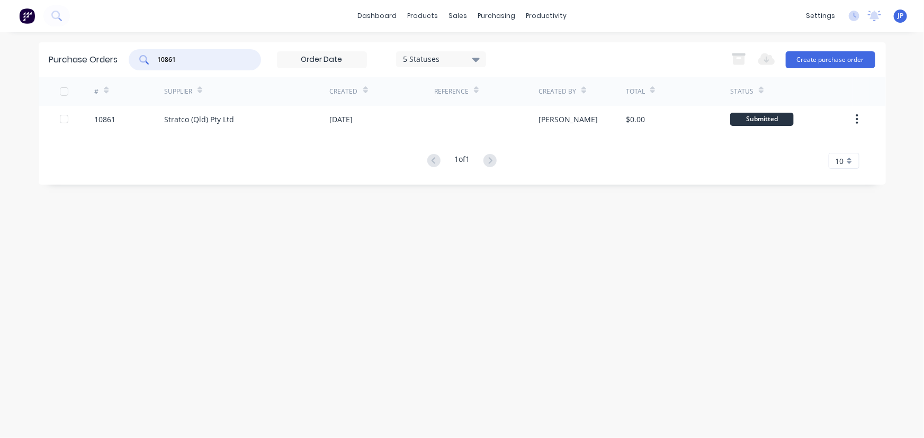
drag, startPoint x: 198, startPoint y: 60, endPoint x: 143, endPoint y: 59, distance: 55.1
click at [143, 63] on div "10861" at bounding box center [195, 59] width 132 height 21
type input "10720"
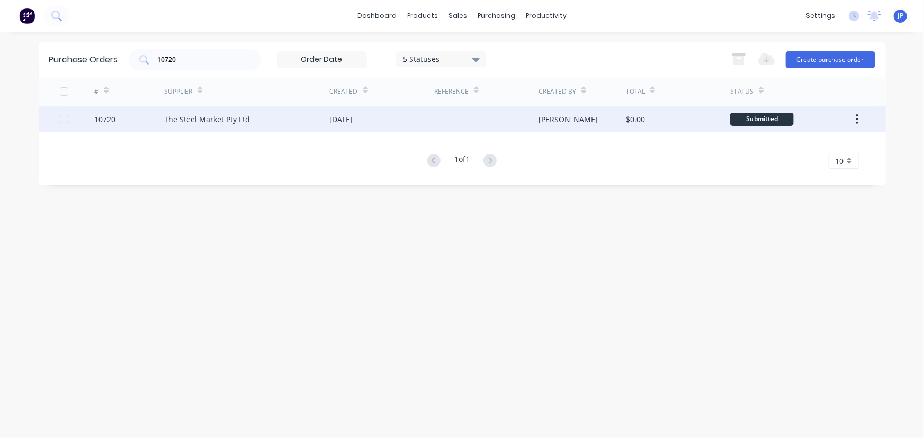
click at [166, 119] on div "The Steel Market Pty Ltd" at bounding box center [207, 119] width 86 height 11
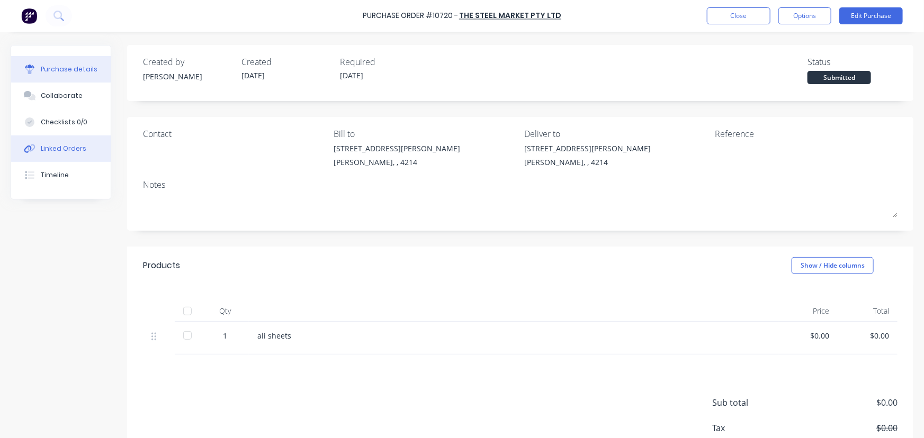
click at [77, 144] on div "Linked Orders" at bounding box center [64, 149] width 46 height 10
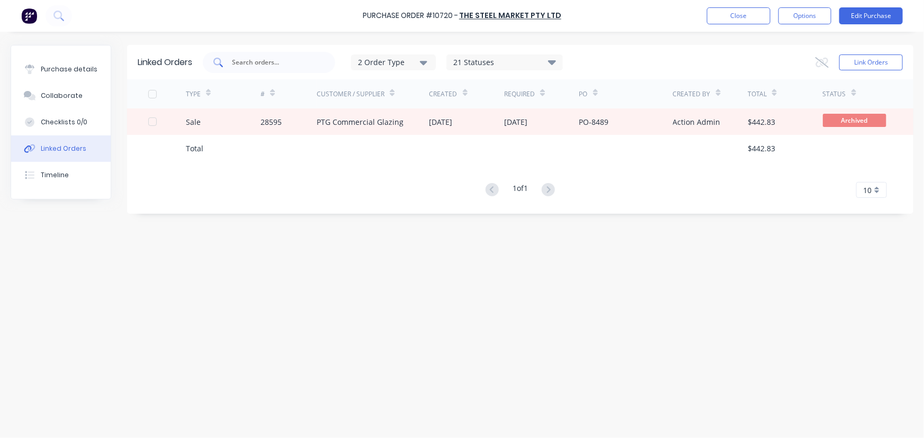
click at [274, 69] on div at bounding box center [269, 62] width 132 height 21
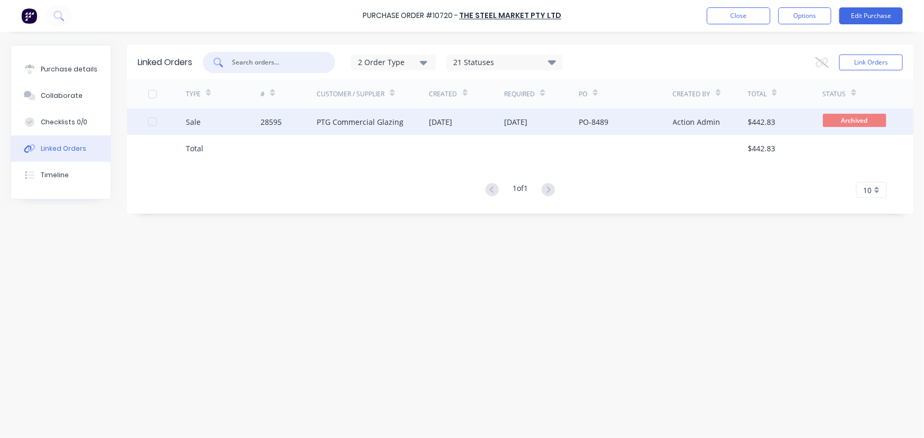
click at [307, 123] on div "28595" at bounding box center [289, 122] width 56 height 26
